Goal: Information Seeking & Learning: Learn about a topic

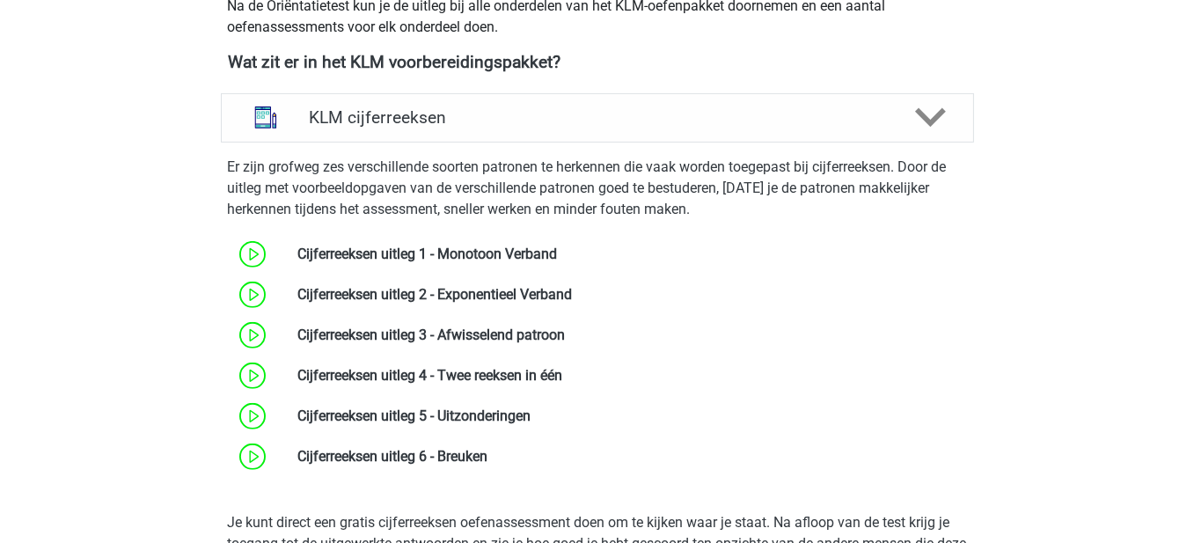
scroll to position [777, 0]
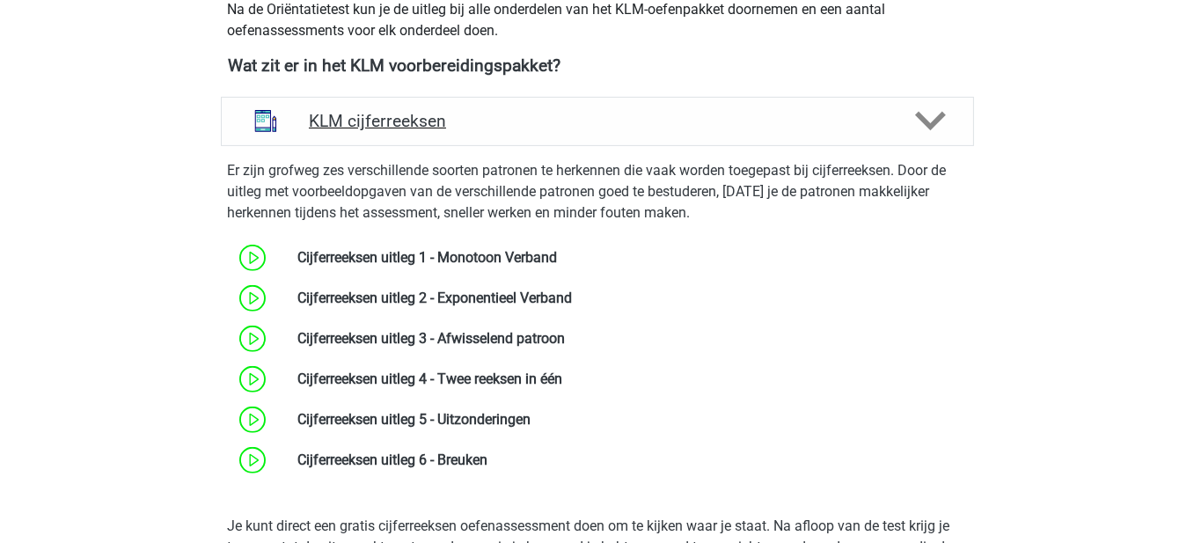
click at [941, 109] on icon at bounding box center [930, 121] width 31 height 31
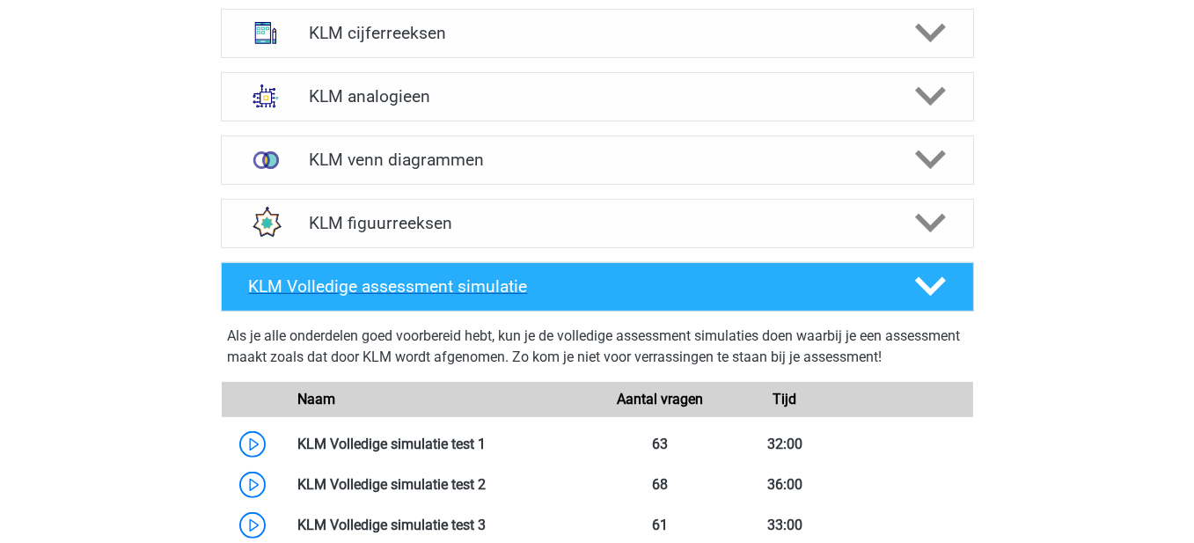
click at [929, 278] on icon at bounding box center [930, 286] width 31 height 31
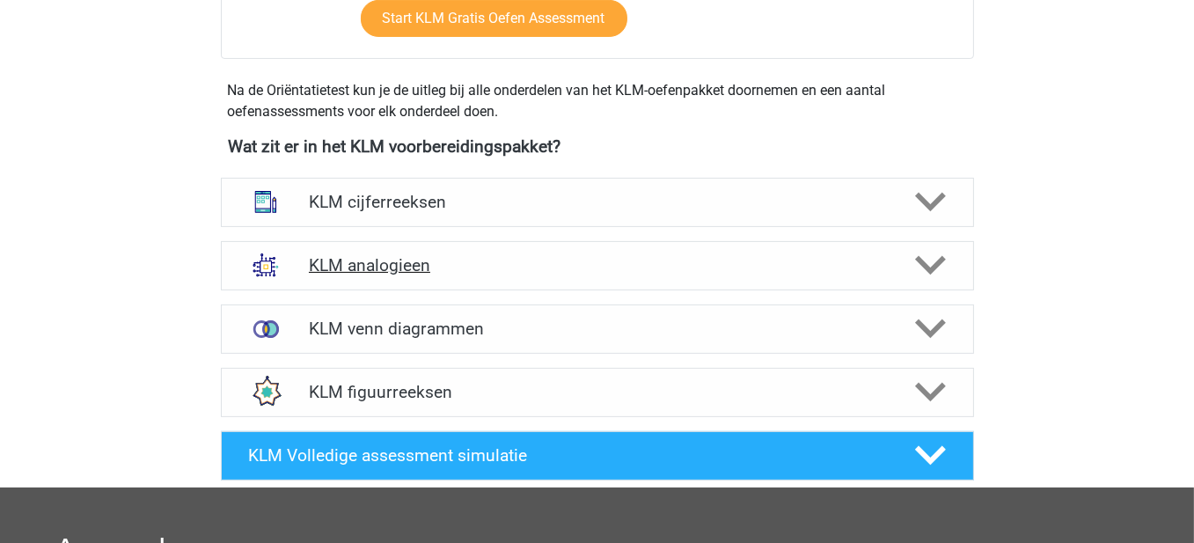
scroll to position [704, 0]
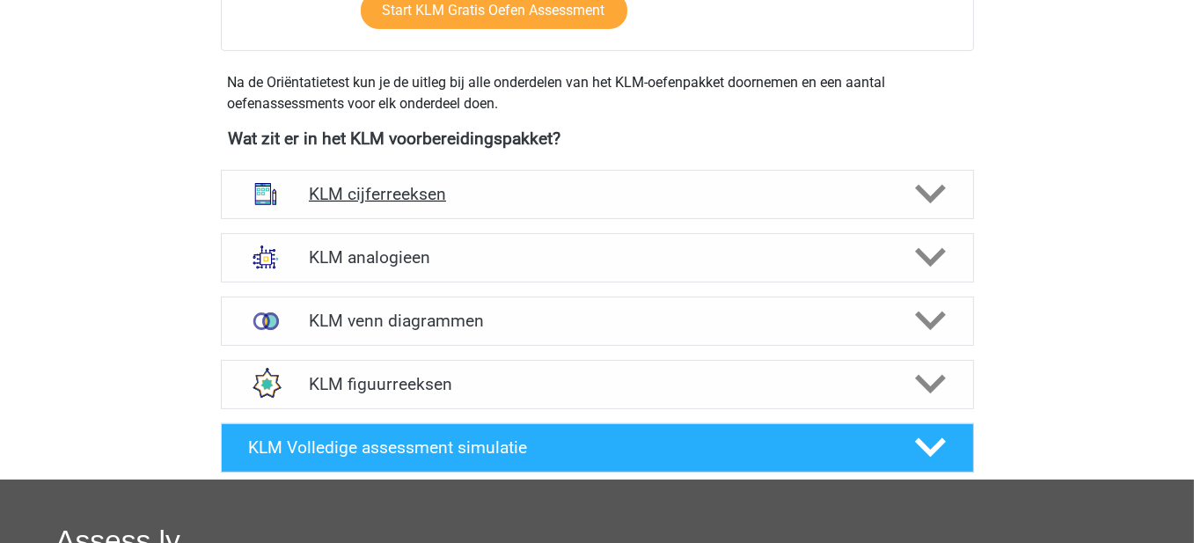
click at [934, 191] on icon at bounding box center [930, 194] width 31 height 31
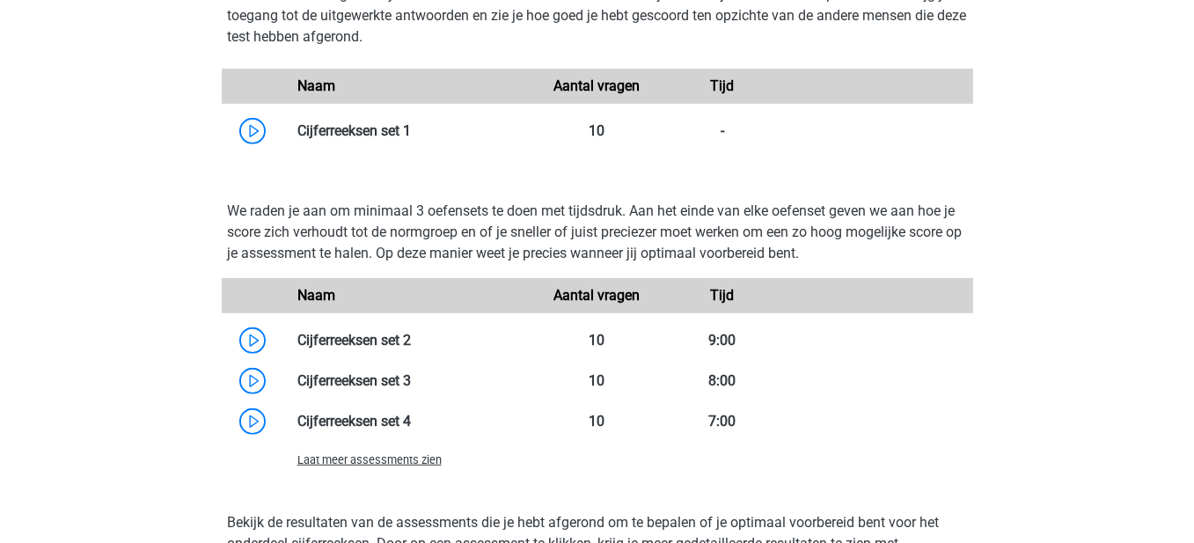
scroll to position [1320, 0]
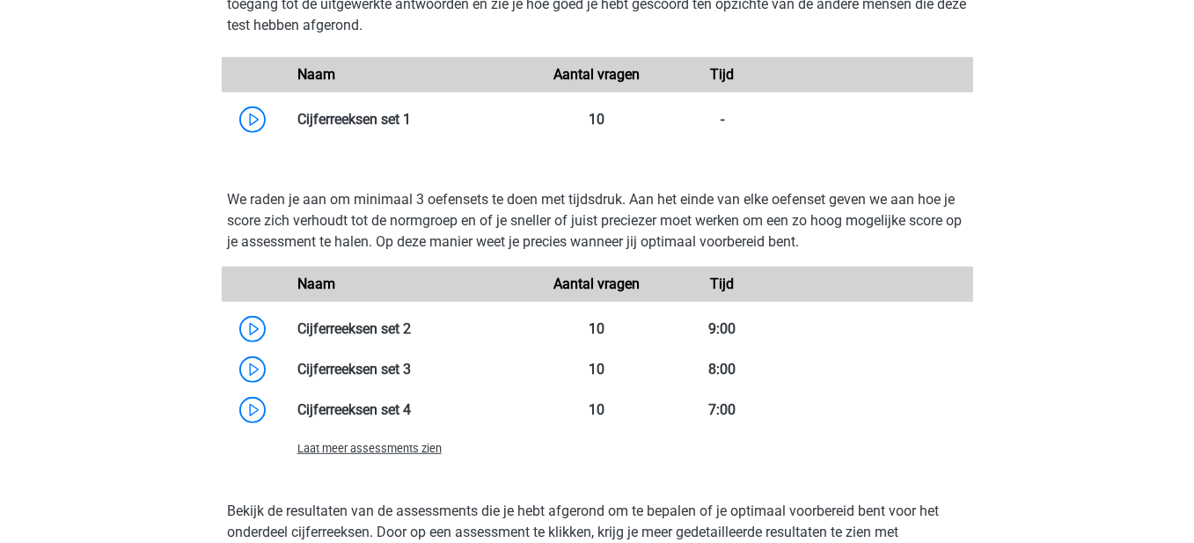
click at [418, 449] on span "Laat meer assessments zien" at bounding box center [370, 448] width 144 height 13
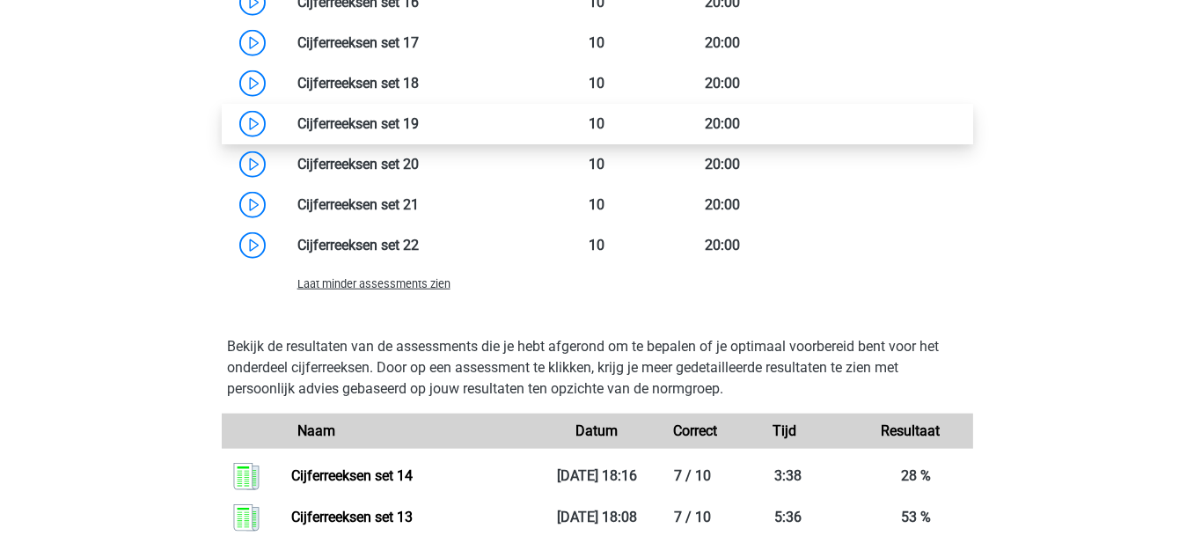
scroll to position [2025, 0]
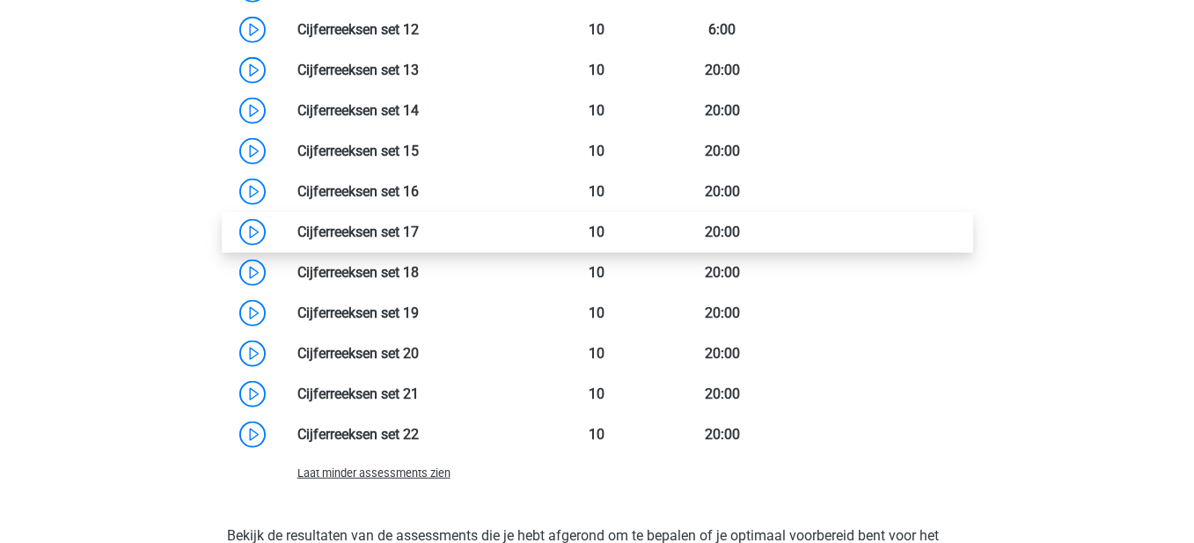
click at [419, 228] on link at bounding box center [419, 232] width 0 height 17
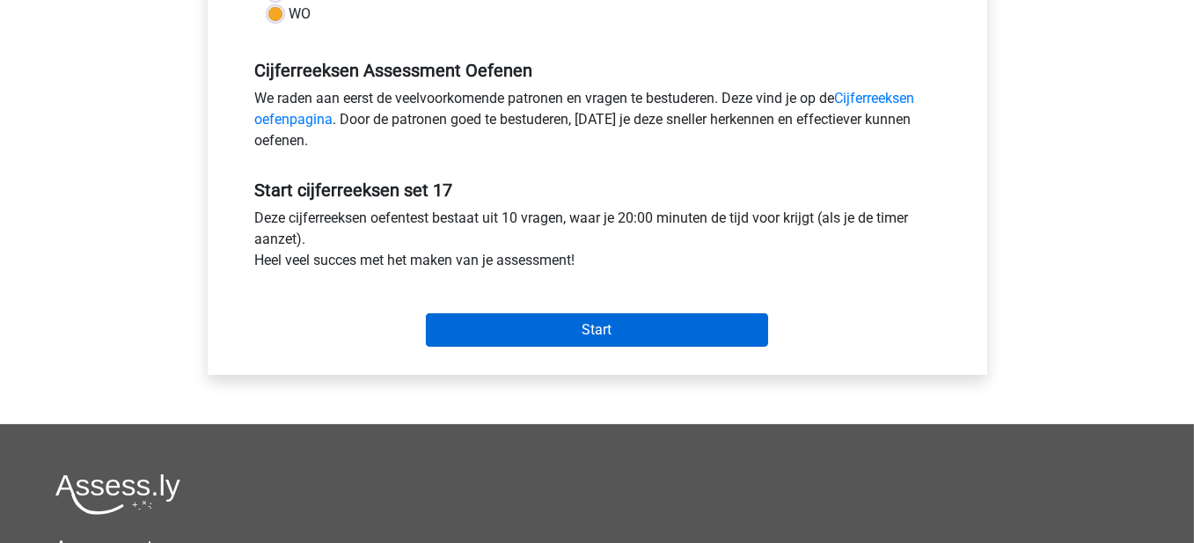
scroll to position [528, 0]
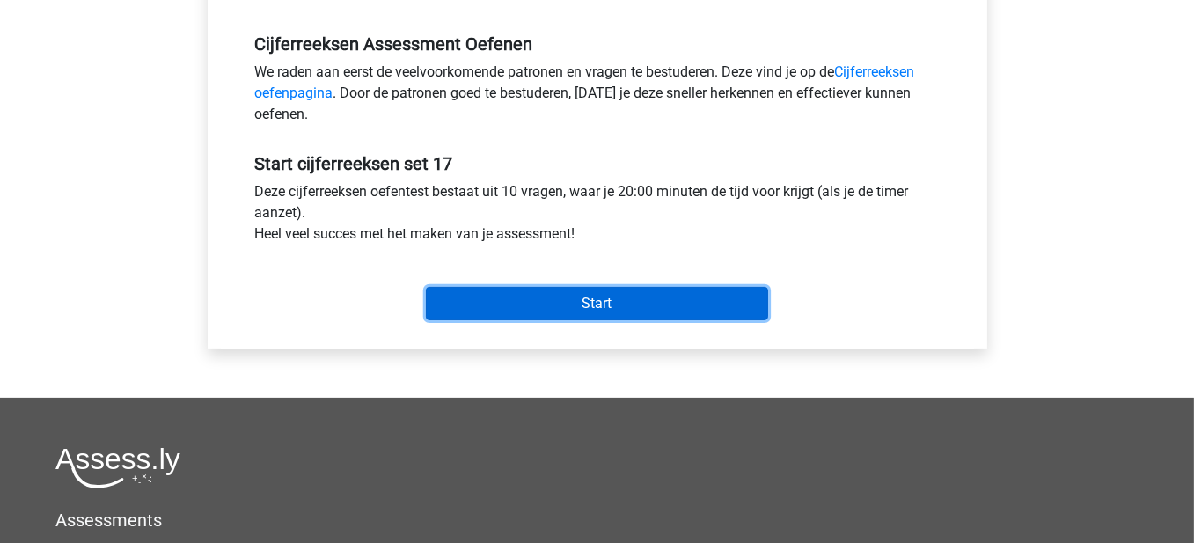
click at [617, 290] on input "Start" at bounding box center [597, 303] width 342 height 33
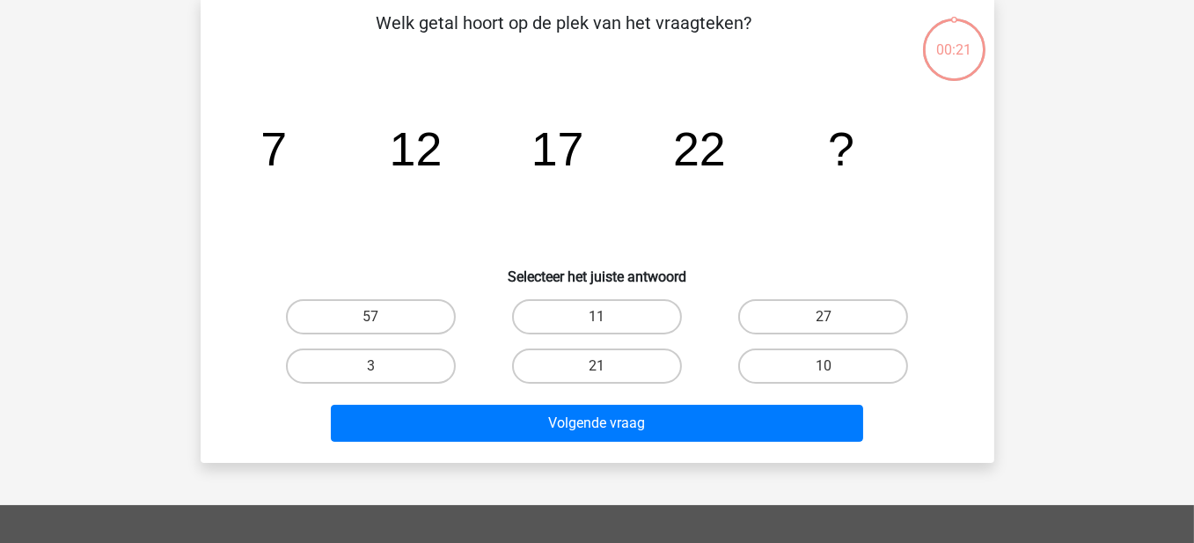
scroll to position [88, 0]
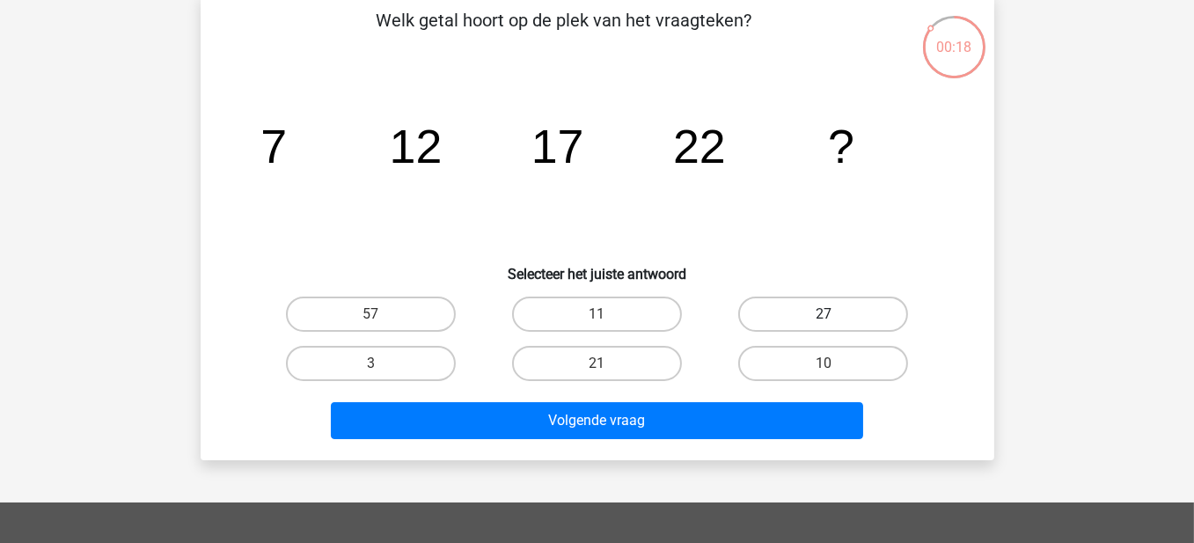
click at [805, 307] on label "27" at bounding box center [824, 314] width 170 height 35
click at [824, 314] on input "27" at bounding box center [829, 319] width 11 height 11
radio input "true"
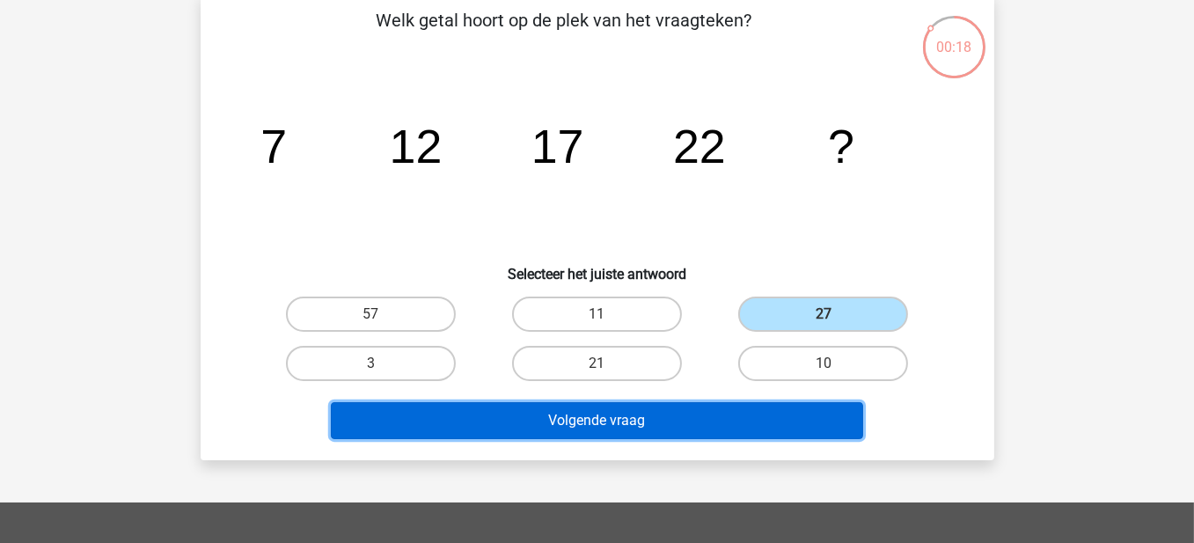
click at [724, 404] on button "Volgende vraag" at bounding box center [597, 420] width 533 height 37
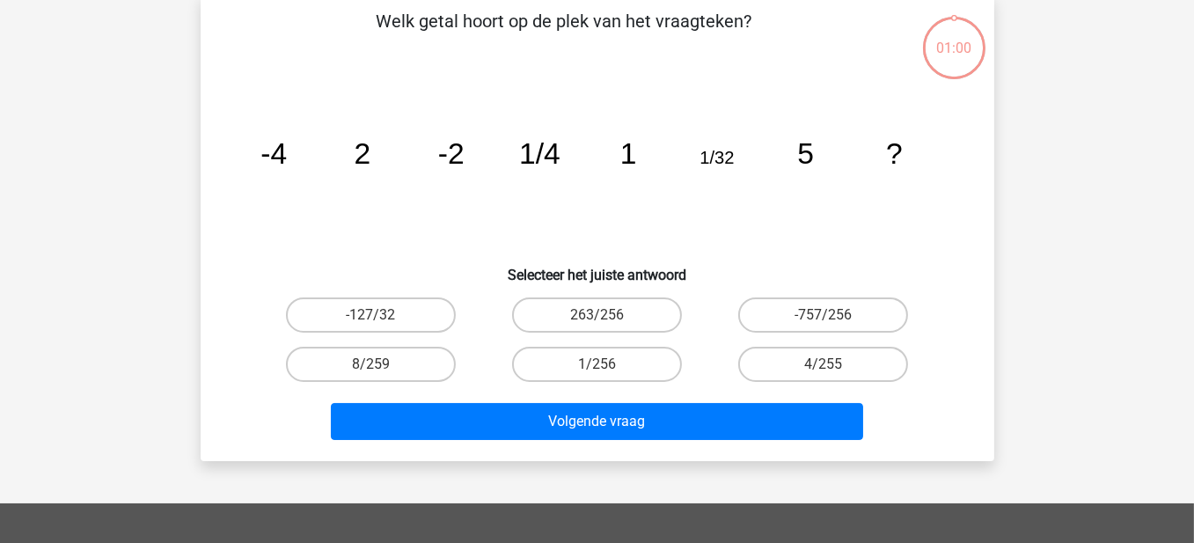
scroll to position [81, 0]
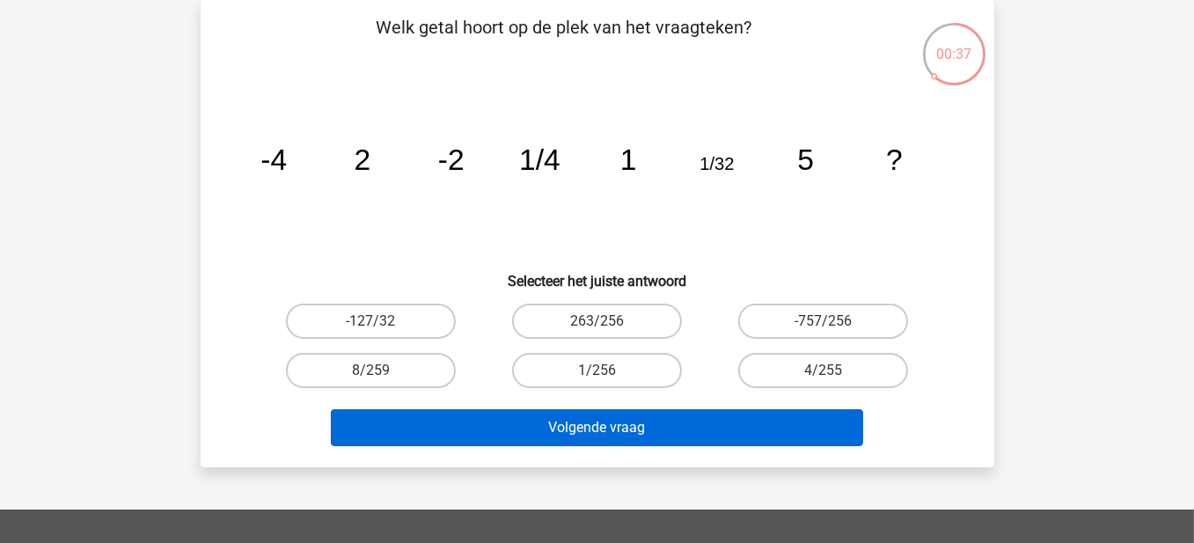
drag, startPoint x: 553, startPoint y: 369, endPoint x: 762, endPoint y: 439, distance: 221.0
click at [570, 379] on label "1/256" at bounding box center [597, 370] width 170 height 35
click at [597, 379] on input "1/256" at bounding box center [602, 376] width 11 height 11
radio input "true"
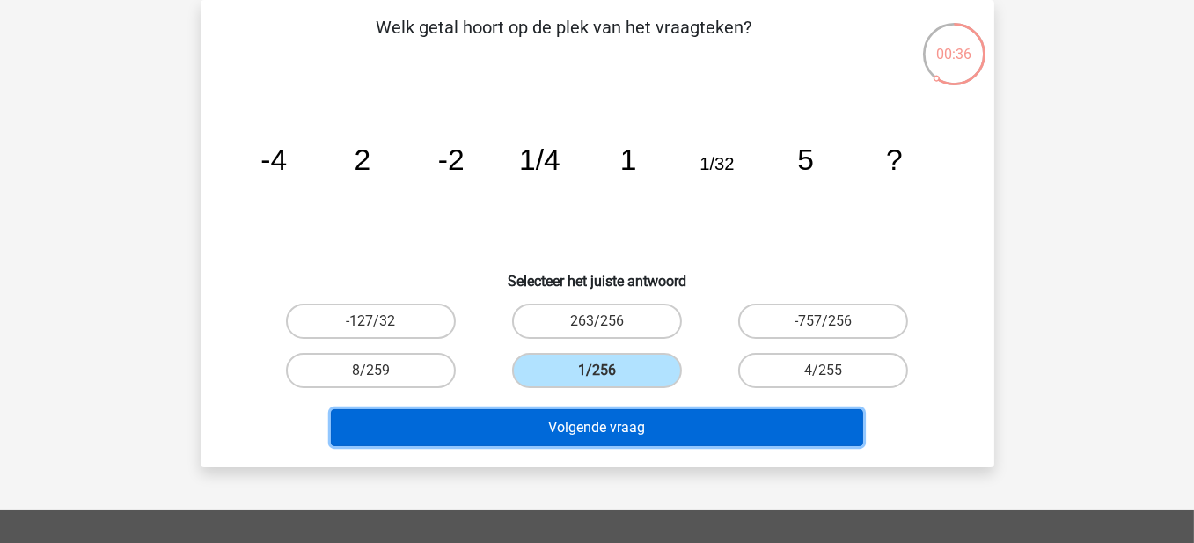
click at [762, 441] on button "Volgende vraag" at bounding box center [597, 427] width 533 height 37
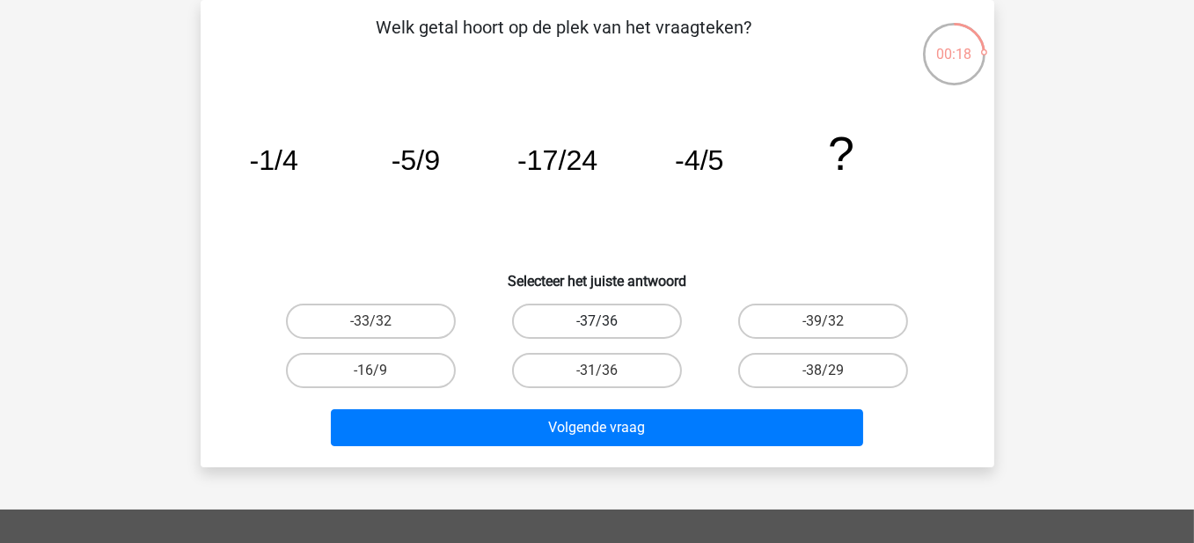
click at [543, 318] on label "-37/36" at bounding box center [597, 321] width 170 height 35
click at [597, 321] on input "-37/36" at bounding box center [602, 326] width 11 height 11
radio input "true"
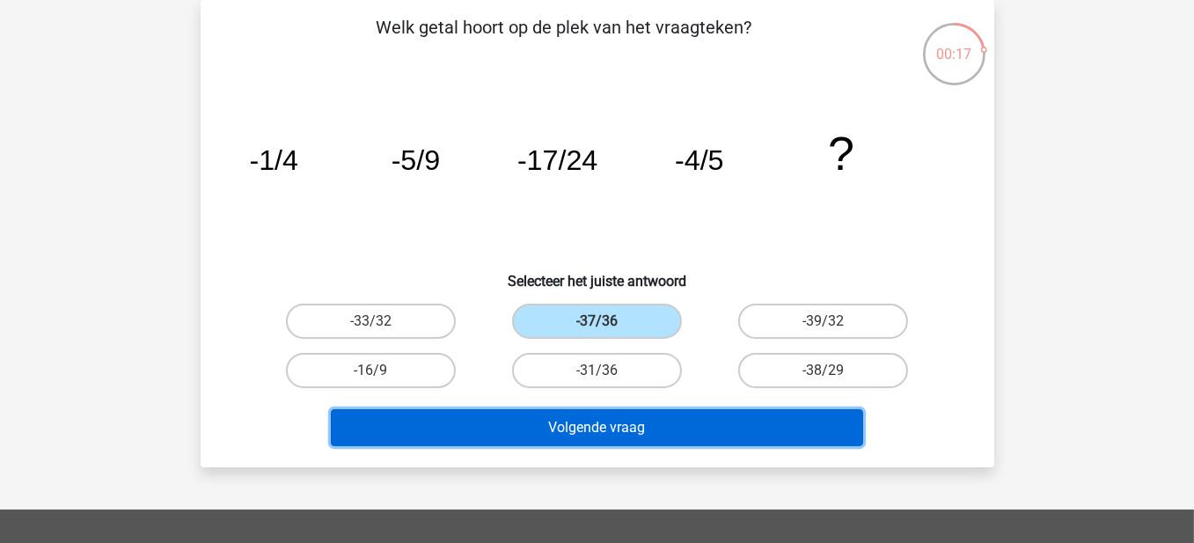
click at [616, 437] on button "Volgende vraag" at bounding box center [597, 427] width 533 height 37
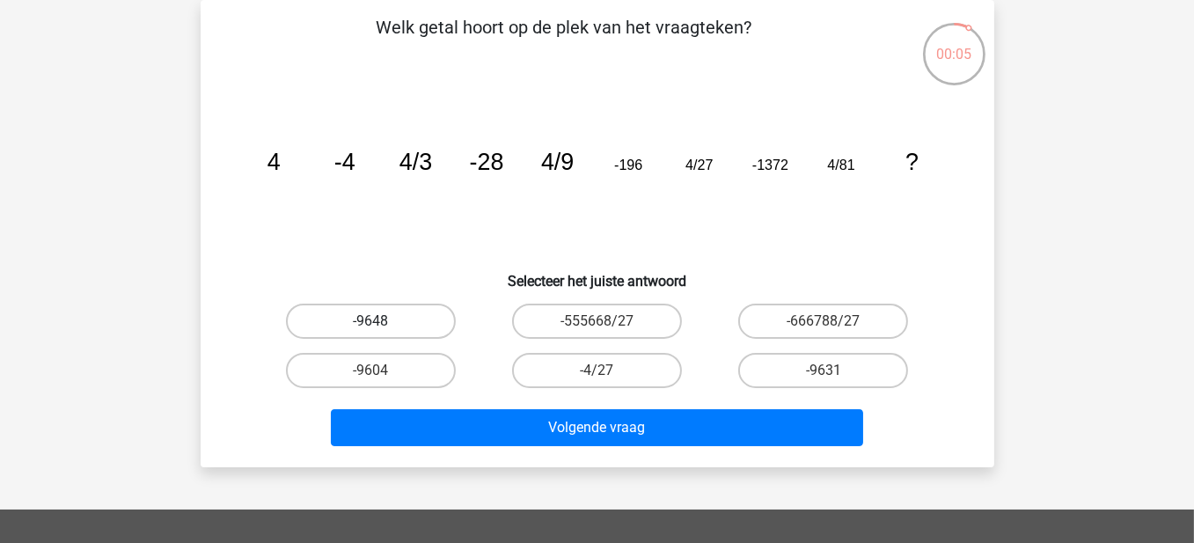
click at [402, 313] on label "-9648" at bounding box center [371, 321] width 170 height 35
click at [382, 321] on input "-9648" at bounding box center [376, 326] width 11 height 11
radio input "true"
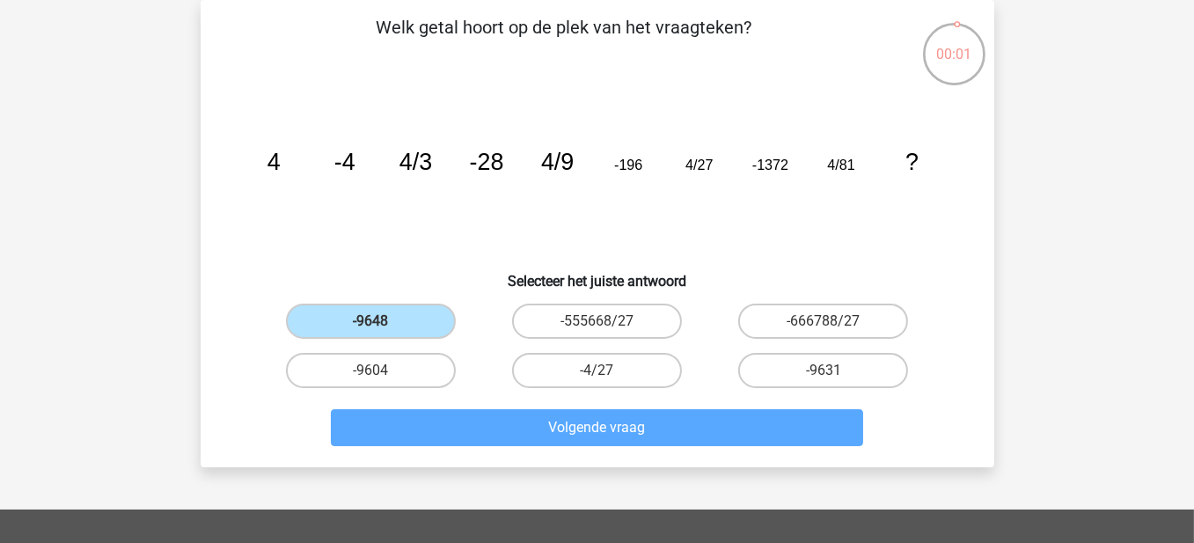
click at [376, 375] on input "-9604" at bounding box center [376, 376] width 11 height 11
radio input "true"
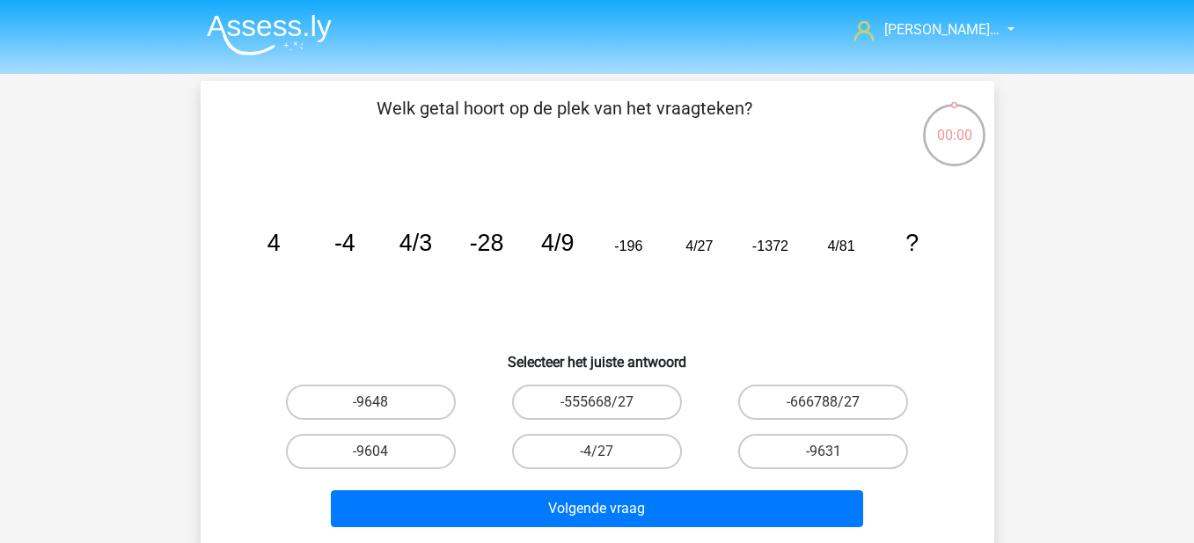
scroll to position [81, 0]
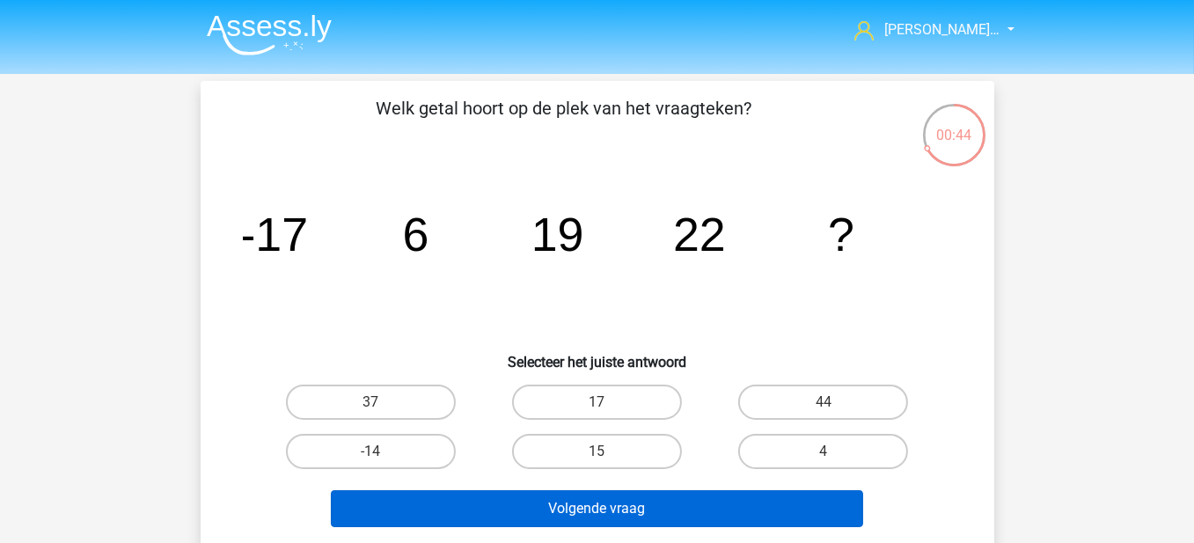
drag, startPoint x: 600, startPoint y: 437, endPoint x: 660, endPoint y: 508, distance: 92.4
click at [600, 437] on label "15" at bounding box center [597, 451] width 170 height 35
click at [600, 452] on input "15" at bounding box center [602, 457] width 11 height 11
radio input "true"
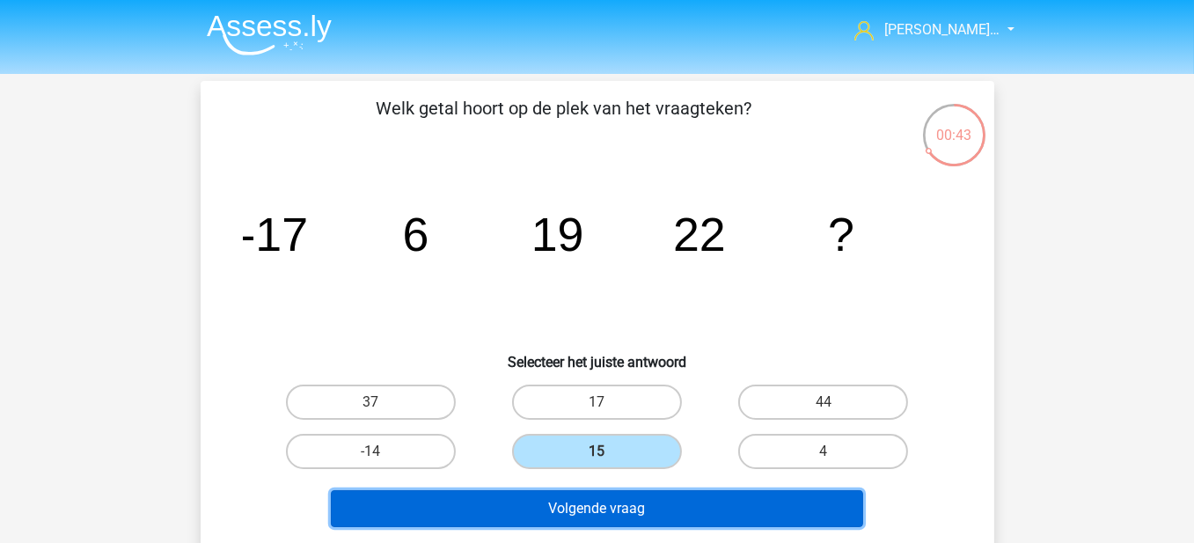
click at [663, 512] on button "Volgende vraag" at bounding box center [597, 508] width 533 height 37
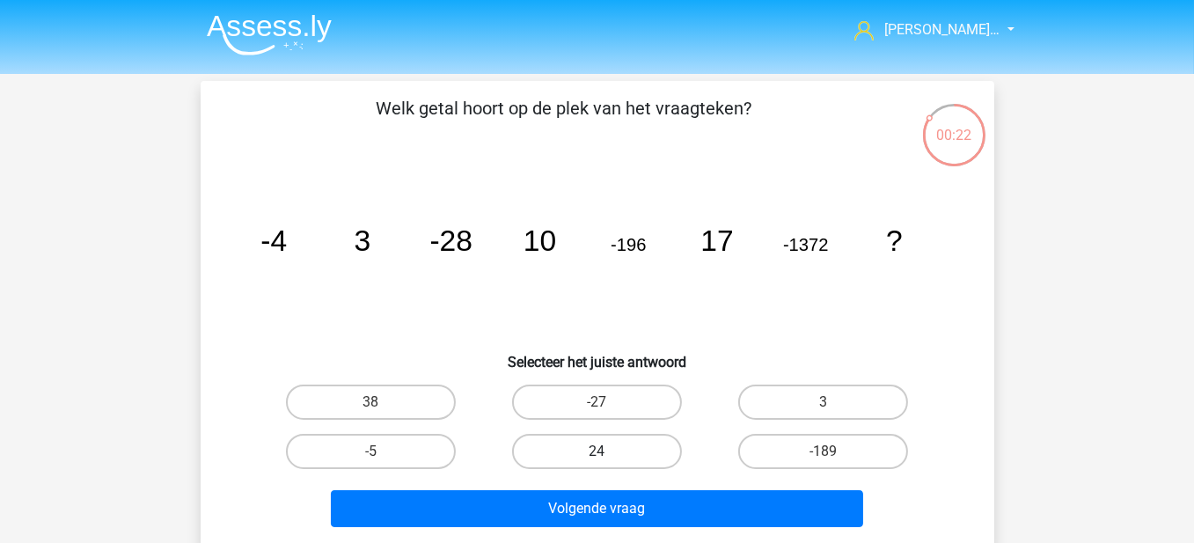
click at [634, 454] on label "24" at bounding box center [597, 451] width 170 height 35
click at [608, 454] on input "24" at bounding box center [602, 457] width 11 height 11
radio input "true"
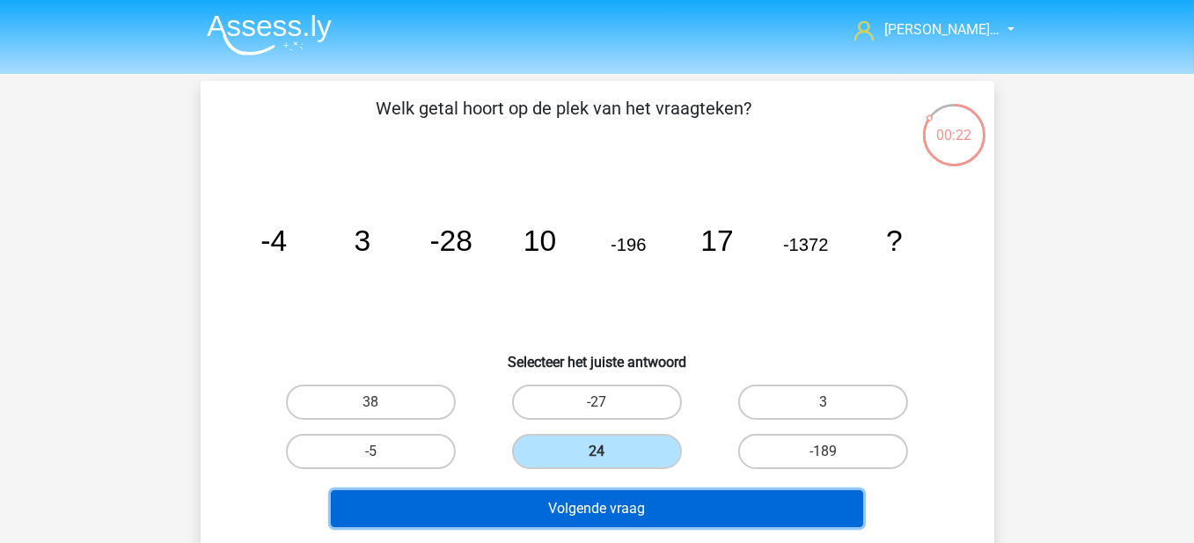
click at [662, 519] on button "Volgende vraag" at bounding box center [597, 508] width 533 height 37
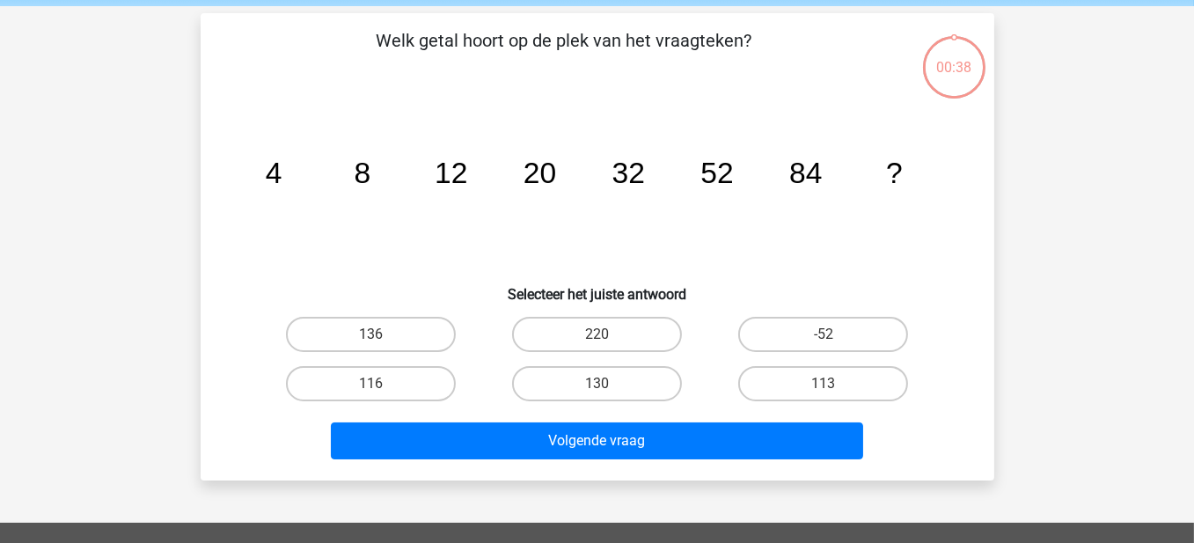
scroll to position [81, 0]
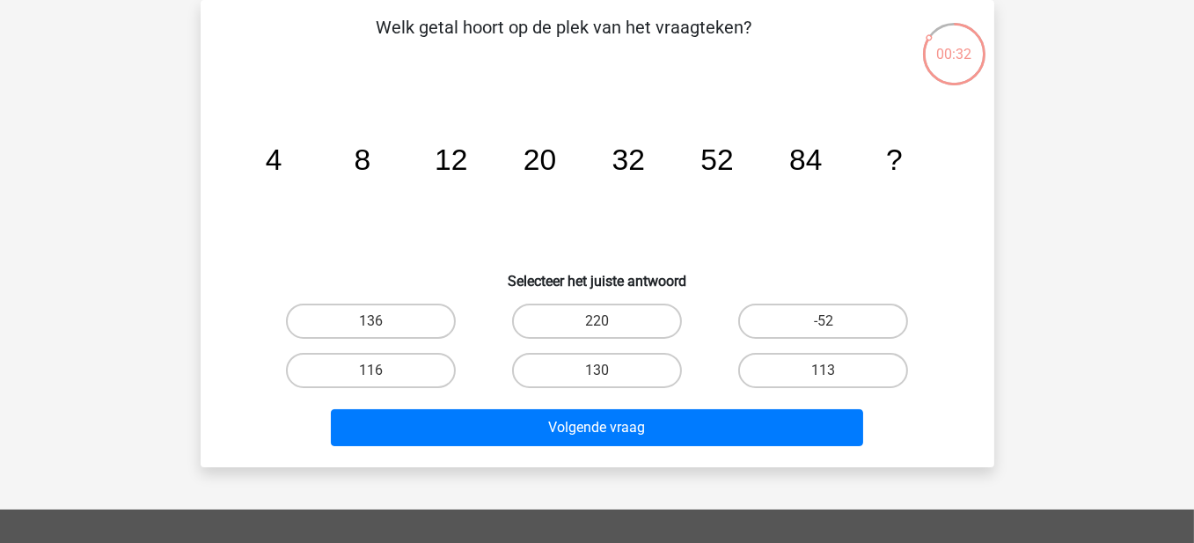
click at [382, 297] on div "136" at bounding box center [371, 321] width 226 height 49
click at [388, 312] on label "136" at bounding box center [371, 321] width 170 height 35
click at [382, 321] on input "136" at bounding box center [376, 326] width 11 height 11
radio input "true"
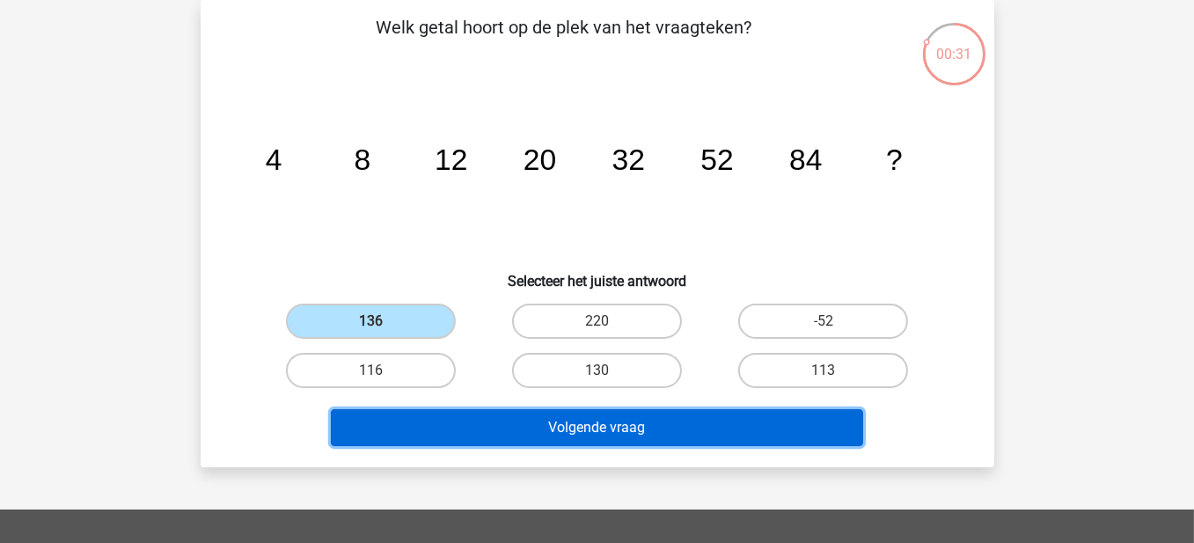
click at [603, 411] on button "Volgende vraag" at bounding box center [597, 427] width 533 height 37
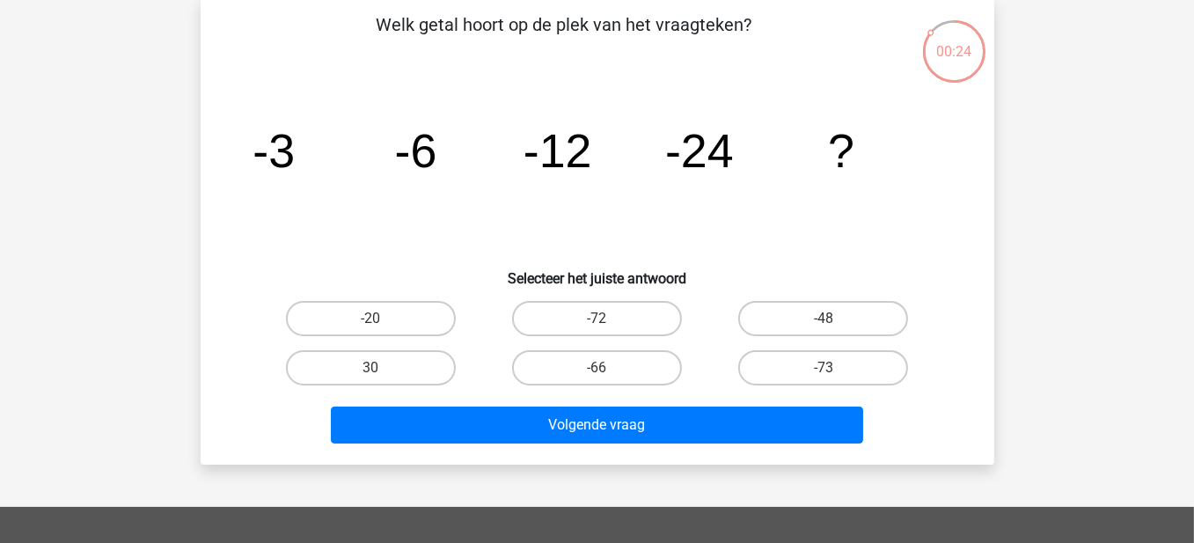
scroll to position [88, 0]
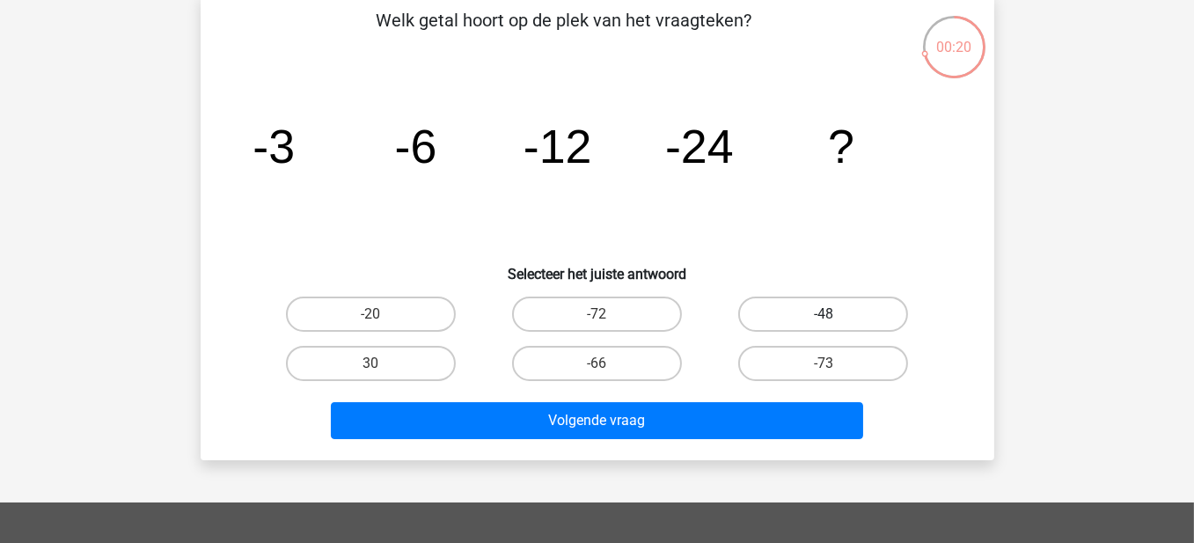
click at [808, 309] on label "-48" at bounding box center [824, 314] width 170 height 35
click at [824, 314] on input "-48" at bounding box center [829, 319] width 11 height 11
radio input "true"
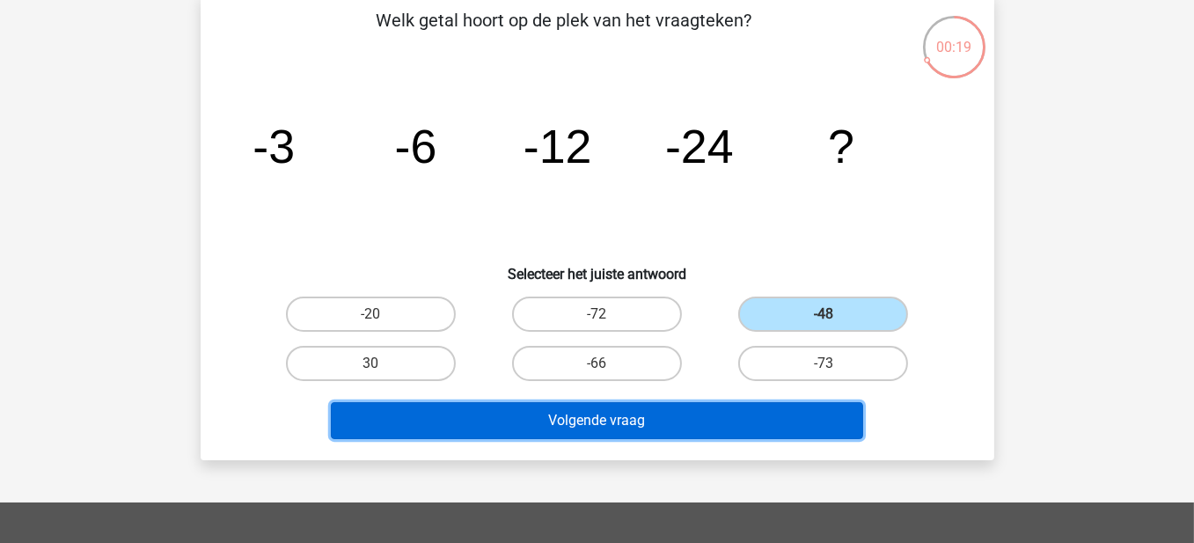
click at [805, 425] on button "Volgende vraag" at bounding box center [597, 420] width 533 height 37
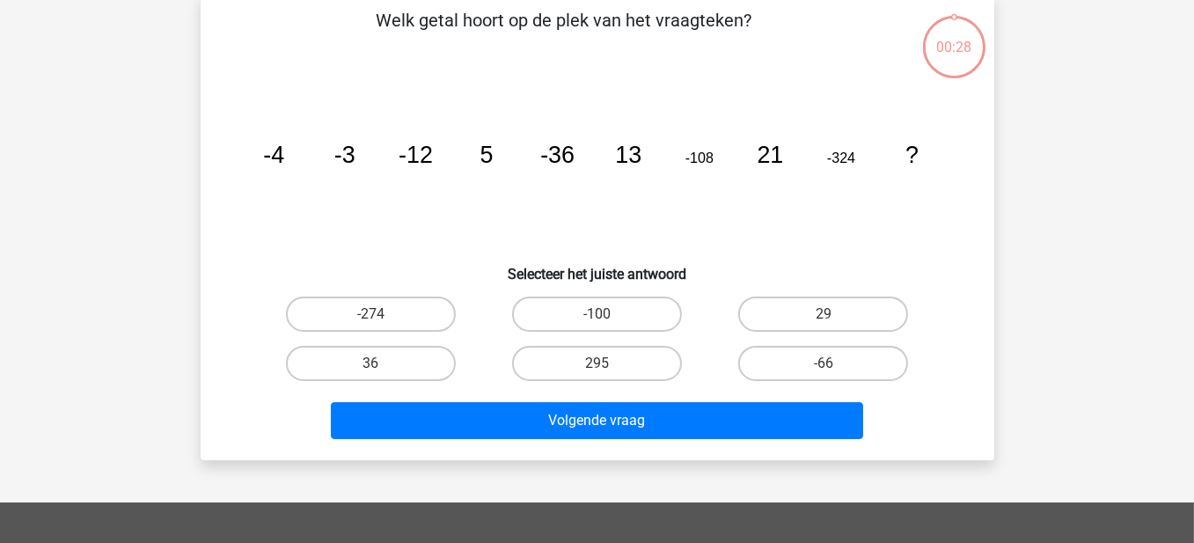
scroll to position [81, 0]
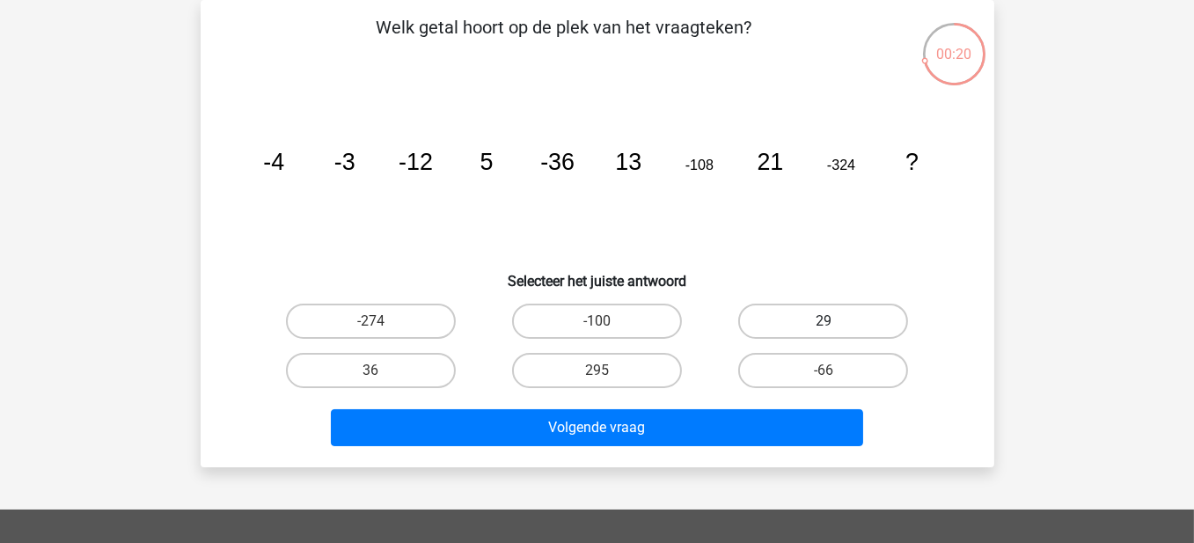
click at [800, 305] on label "29" at bounding box center [824, 321] width 170 height 35
click at [824, 321] on input "29" at bounding box center [829, 326] width 11 height 11
radio input "true"
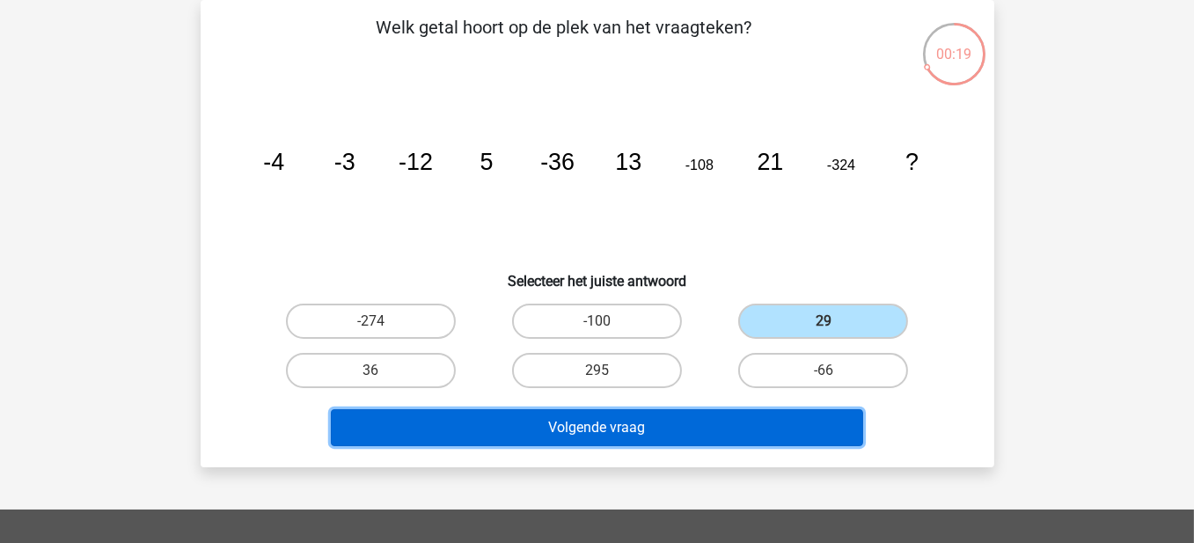
click at [769, 409] on button "Volgende vraag" at bounding box center [597, 427] width 533 height 37
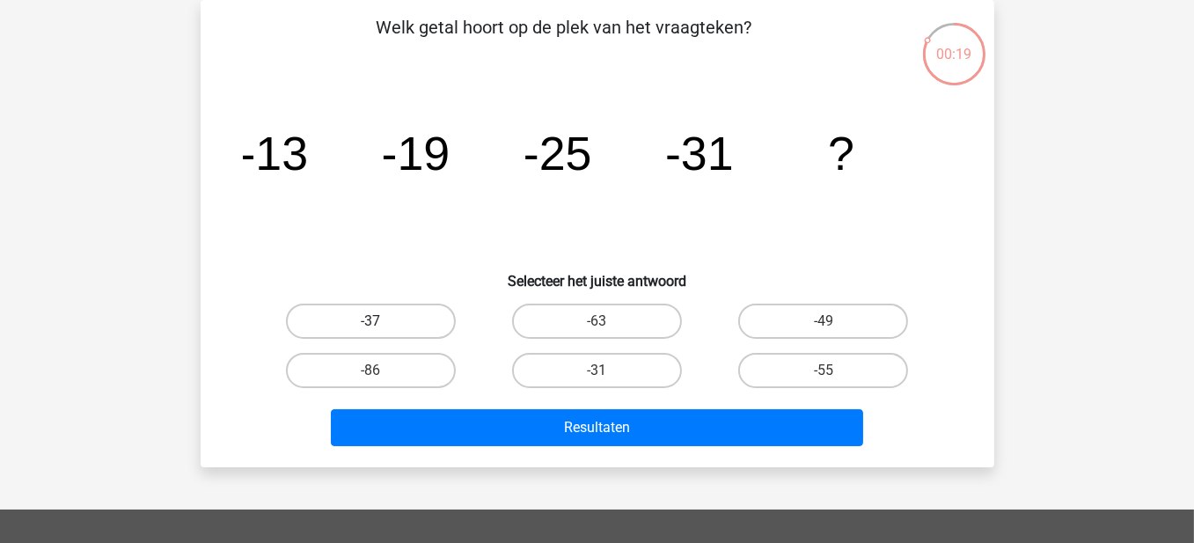
drag, startPoint x: 396, startPoint y: 318, endPoint x: 414, endPoint y: 336, distance: 25.5
click at [396, 318] on label "-37" at bounding box center [371, 321] width 170 height 35
click at [382, 321] on input "-37" at bounding box center [376, 326] width 11 height 11
radio input "true"
click at [599, 444] on div "Resultaten" at bounding box center [598, 431] width 680 height 44
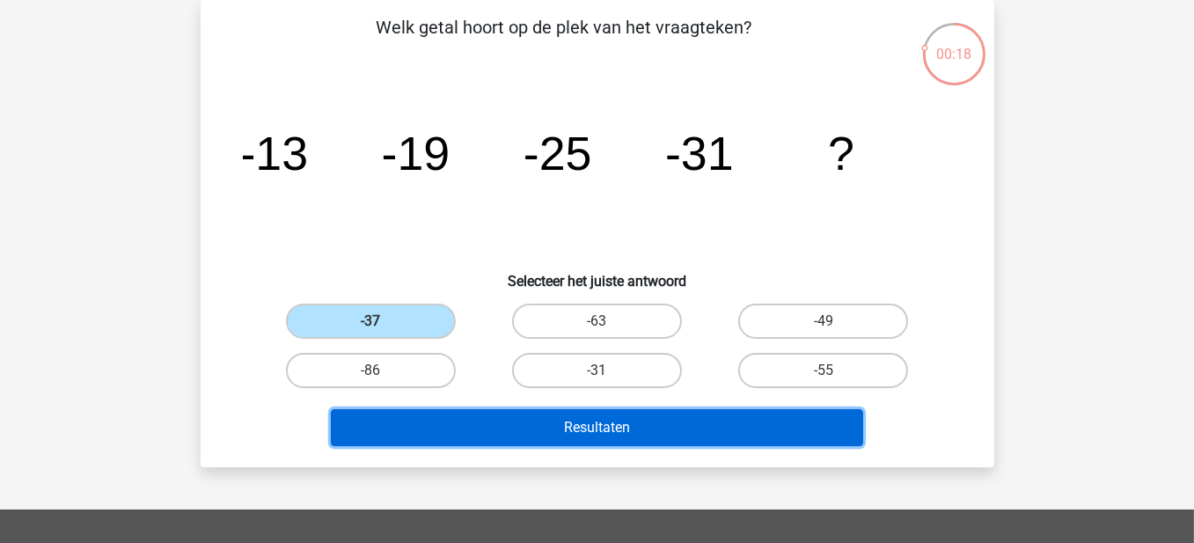
click at [613, 425] on button "Resultaten" at bounding box center [597, 427] width 533 height 37
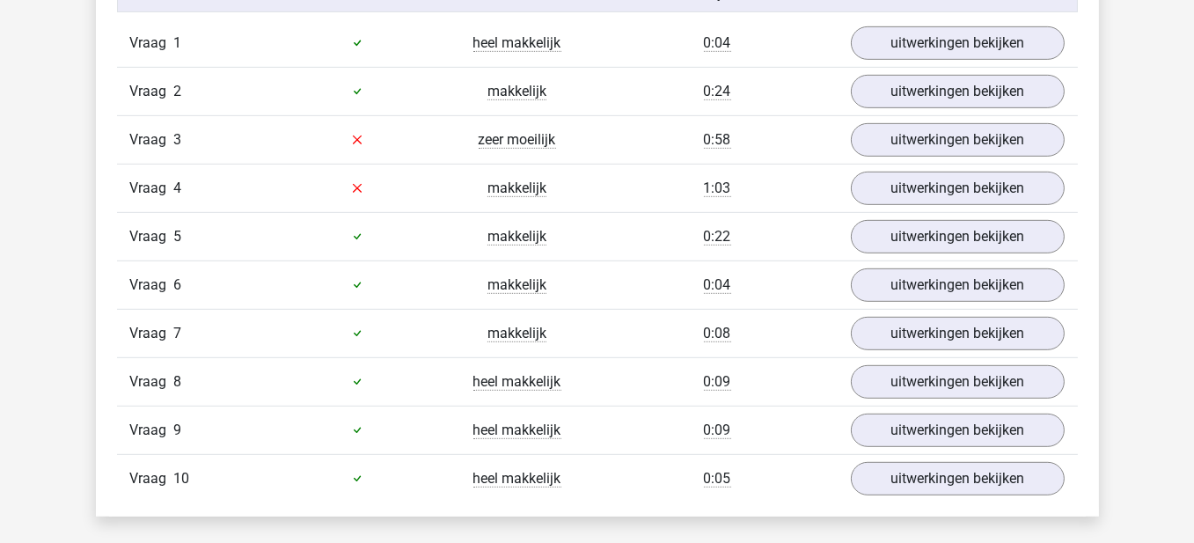
scroll to position [1144, 0]
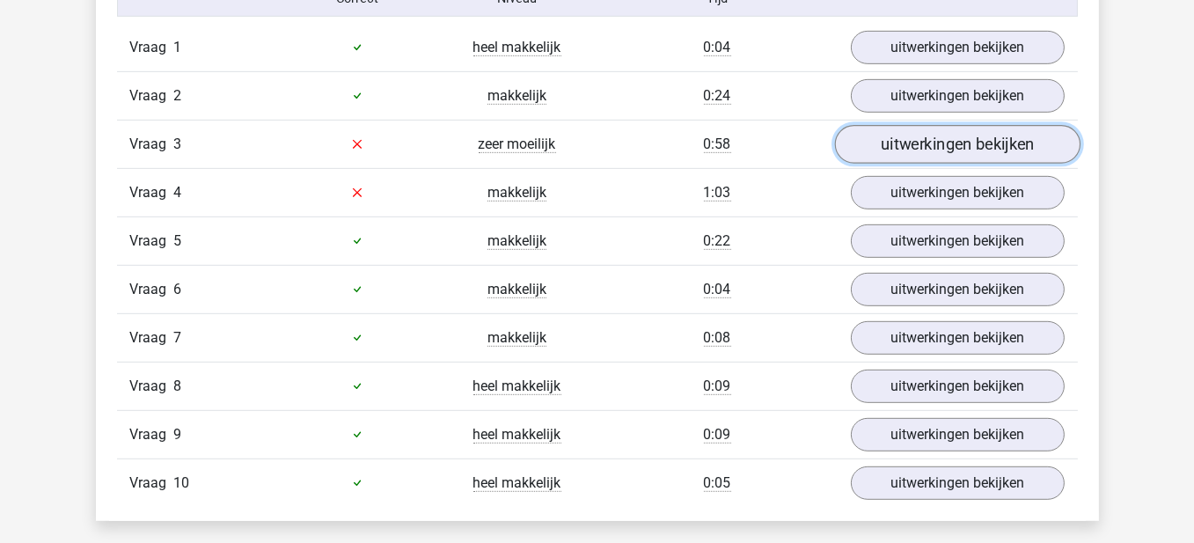
click at [925, 138] on link "uitwerkingen bekijken" at bounding box center [957, 144] width 246 height 39
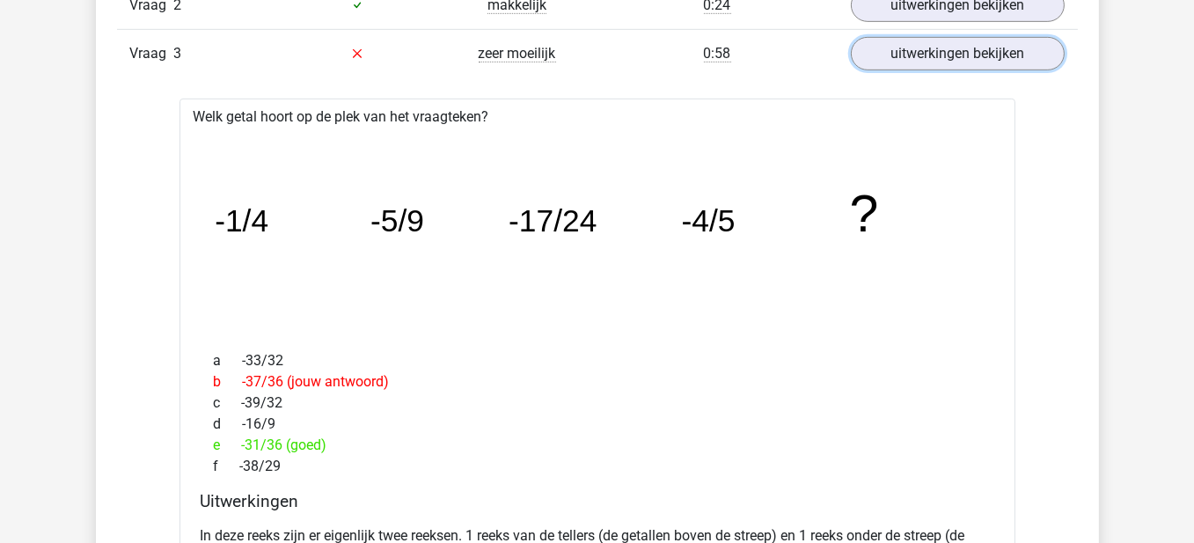
scroll to position [1232, 0]
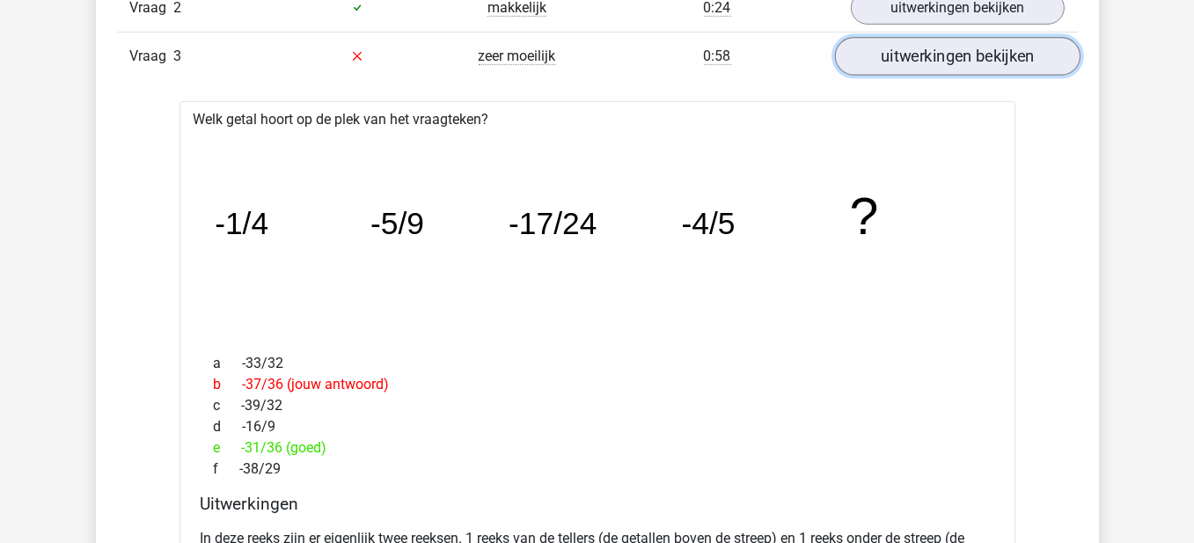
click at [982, 60] on link "uitwerkingen bekijken" at bounding box center [957, 56] width 246 height 39
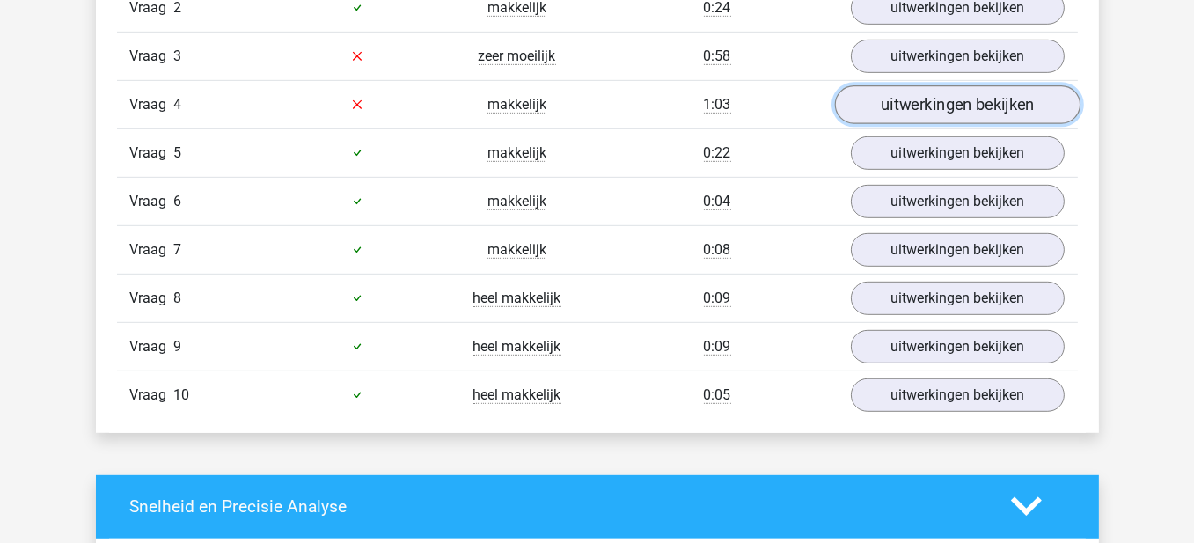
click at [911, 111] on link "uitwerkingen bekijken" at bounding box center [957, 104] width 246 height 39
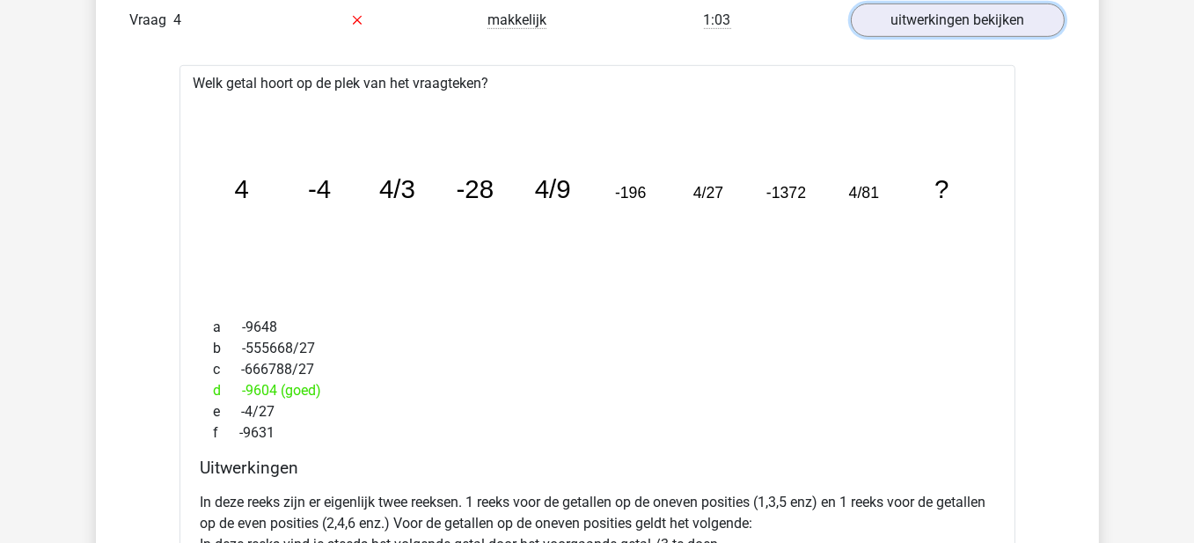
scroll to position [1320, 0]
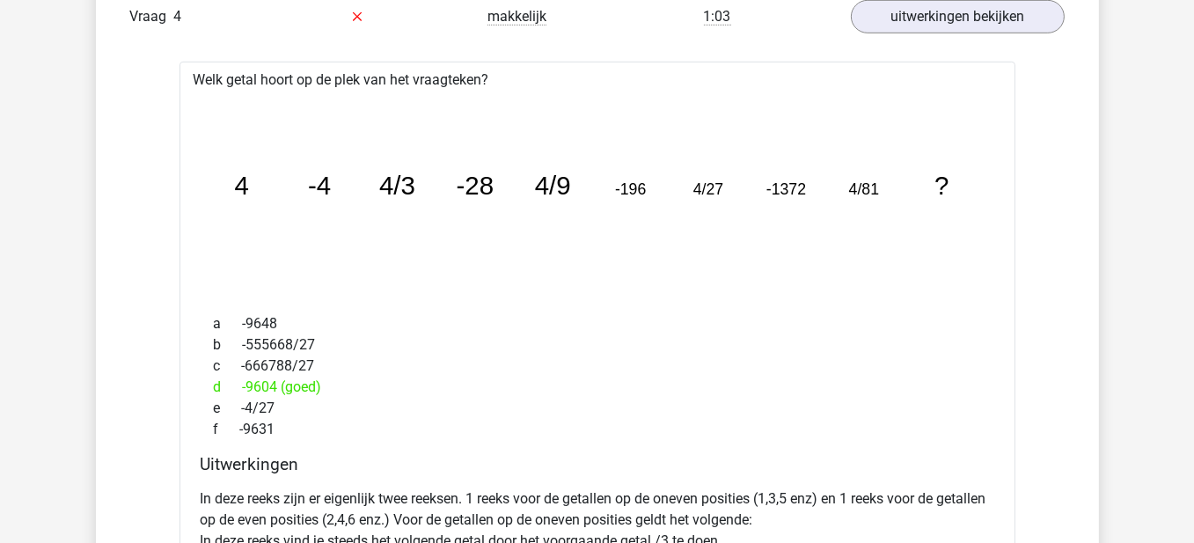
click at [255, 386] on div "d -9604 (goed)" at bounding box center [598, 387] width 794 height 21
click at [493, 439] on div "a -9648 b -555668/27 c -666788/27 d -9604 (goed) e -4/27 f -9631" at bounding box center [598, 376] width 794 height 141
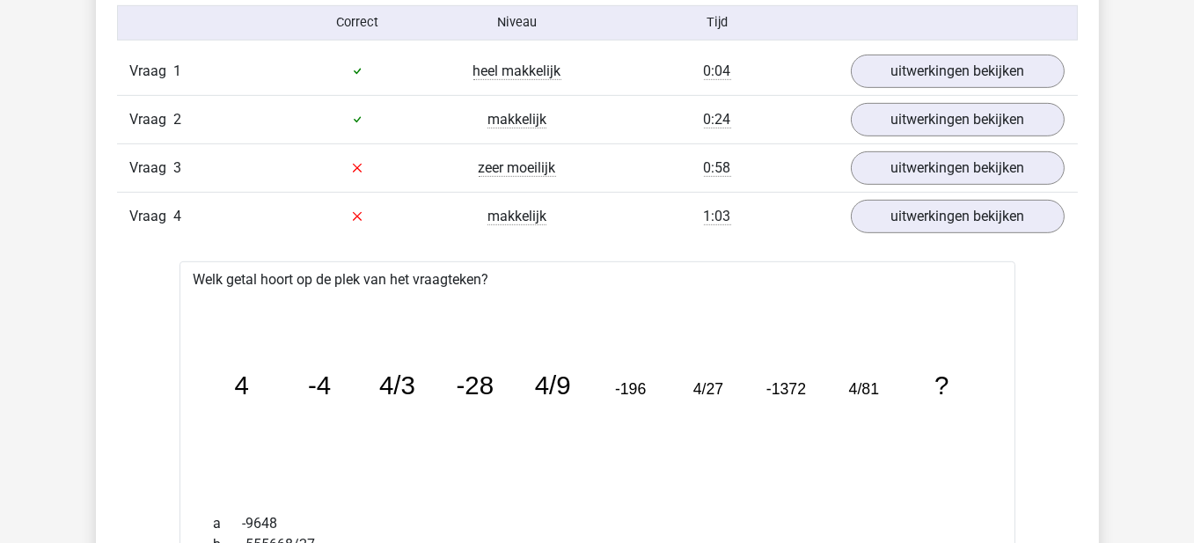
scroll to position [880, 0]
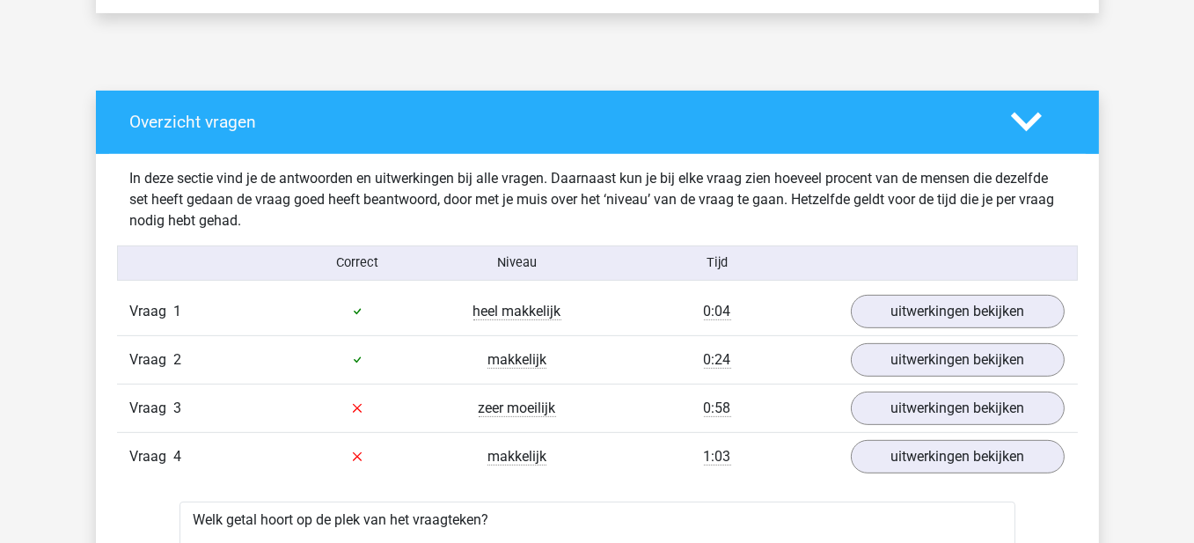
click at [1027, 139] on div "Overzicht vragen" at bounding box center [597, 122] width 1003 height 63
click at [1026, 124] on polygon at bounding box center [1026, 122] width 31 height 19
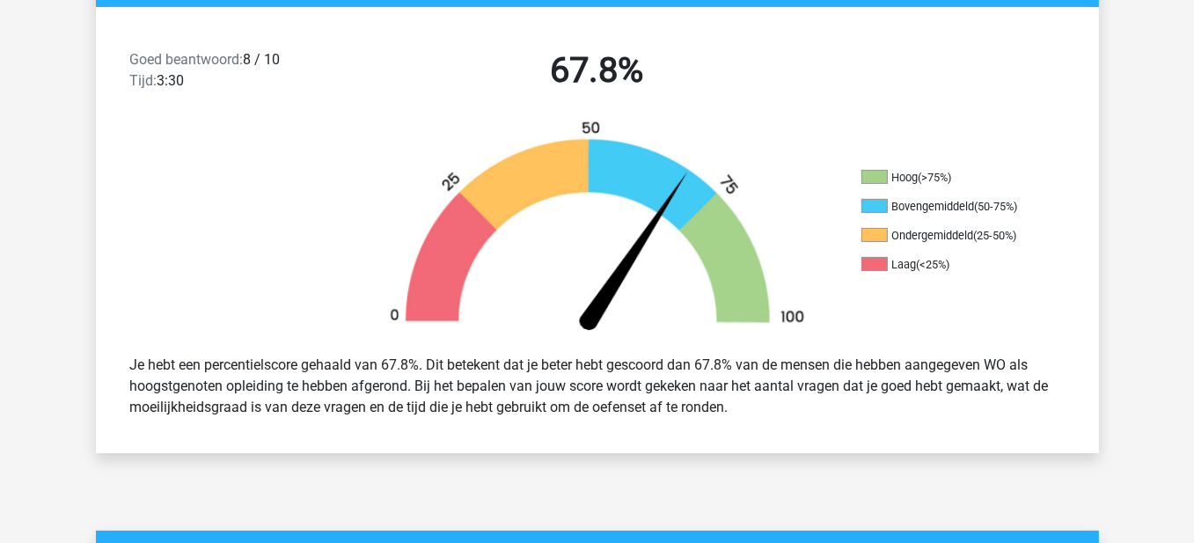
scroll to position [0, 0]
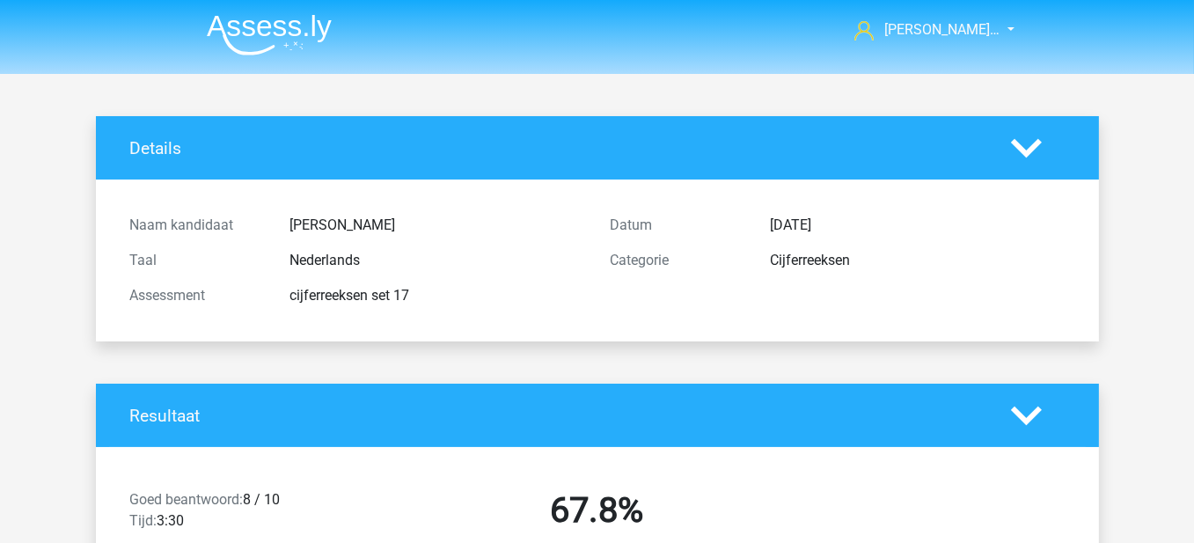
click at [240, 23] on img at bounding box center [269, 34] width 125 height 41
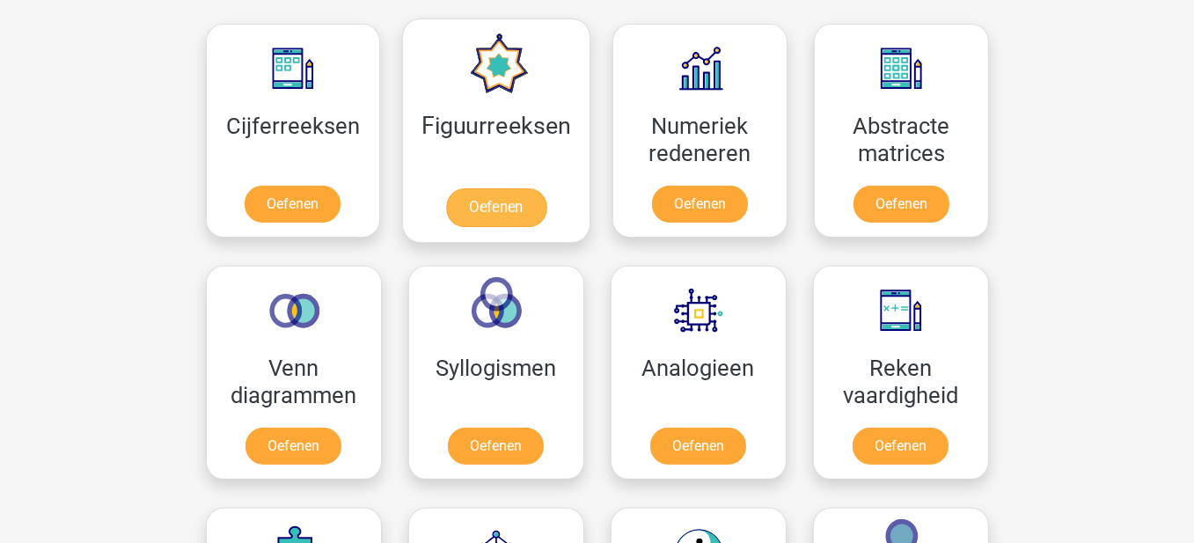
scroll to position [880, 0]
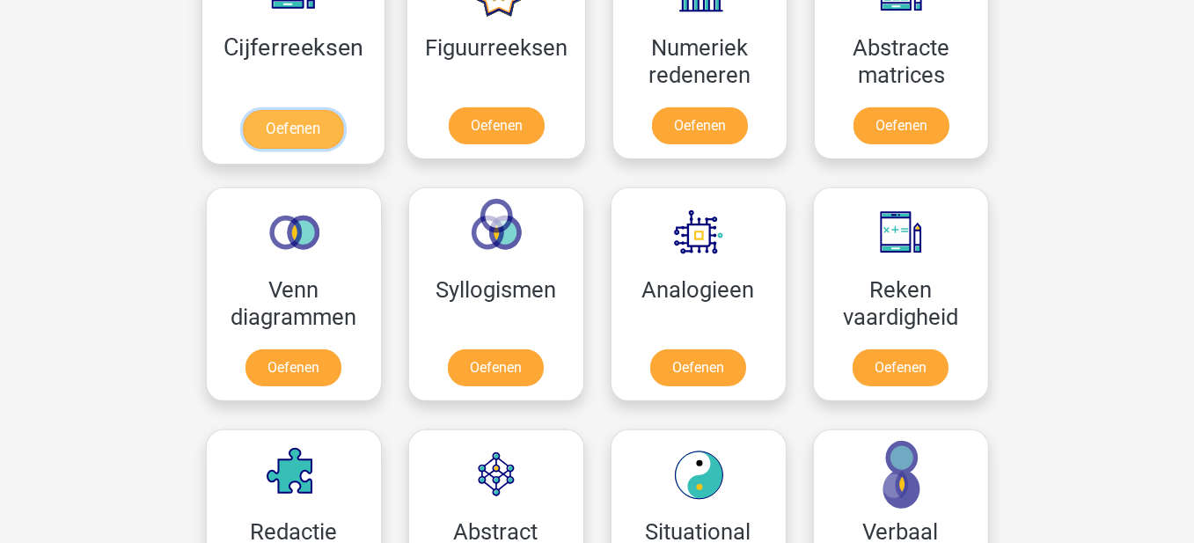
click at [319, 122] on link "Oefenen" at bounding box center [293, 129] width 100 height 39
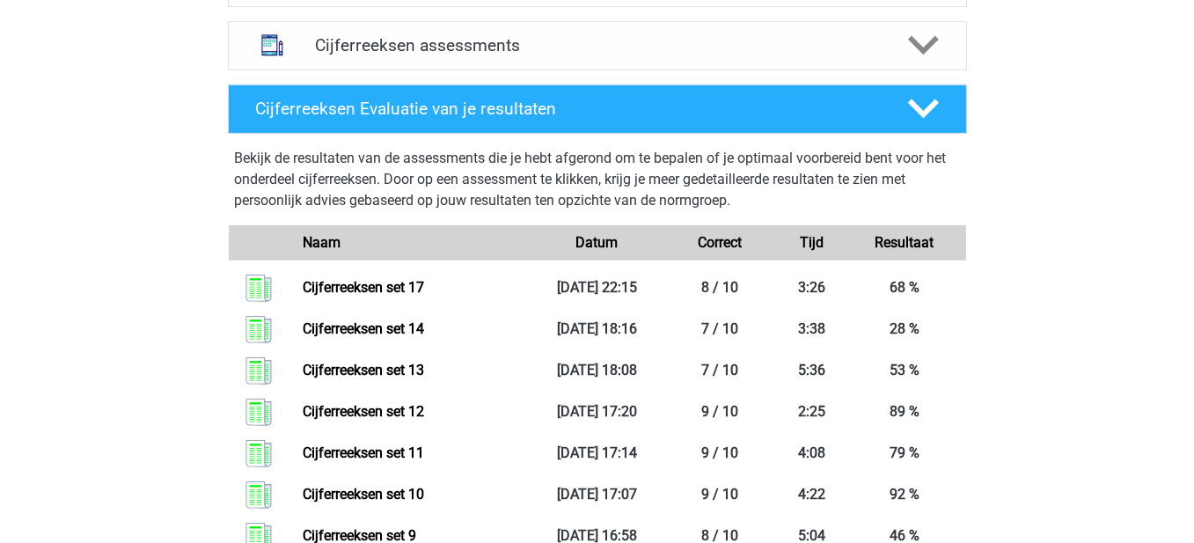
scroll to position [704, 0]
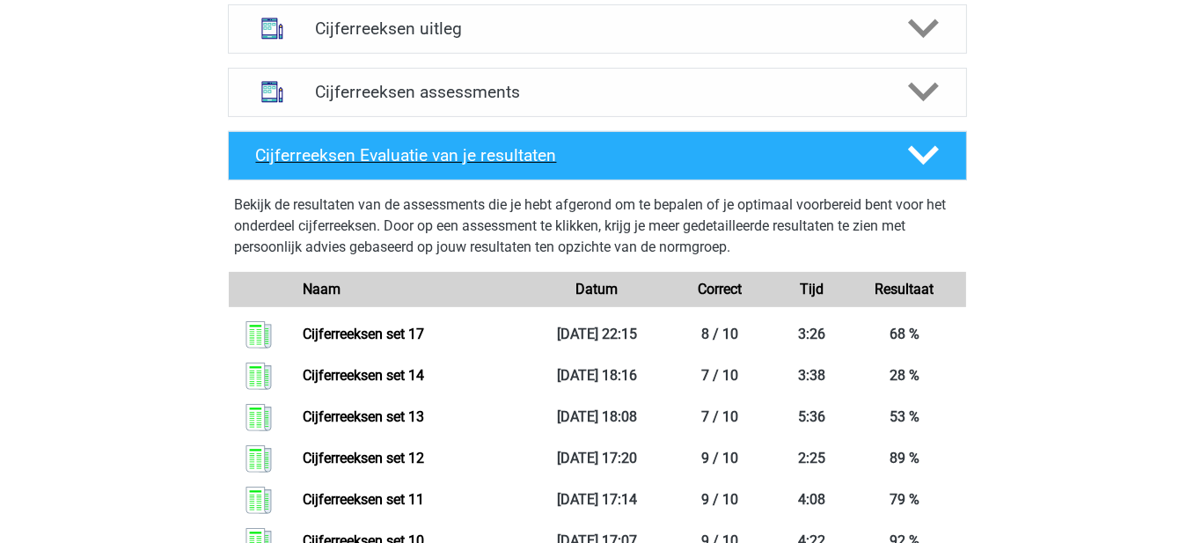
click at [933, 165] on polygon at bounding box center [923, 155] width 31 height 19
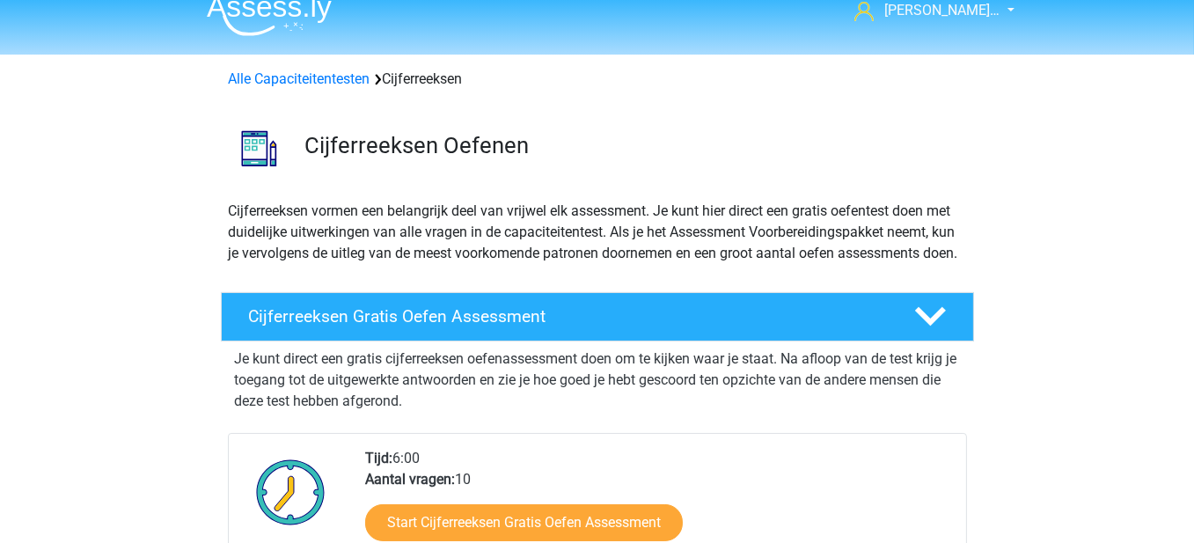
scroll to position [0, 0]
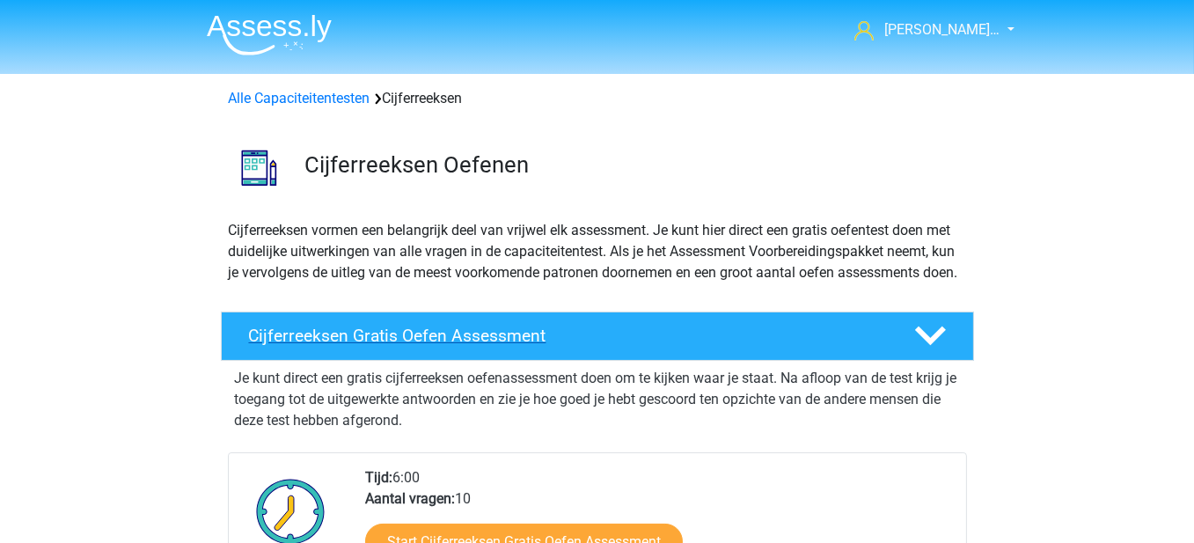
click at [929, 346] on polygon at bounding box center [930, 336] width 31 height 19
